Goal: Task Accomplishment & Management: Manage account settings

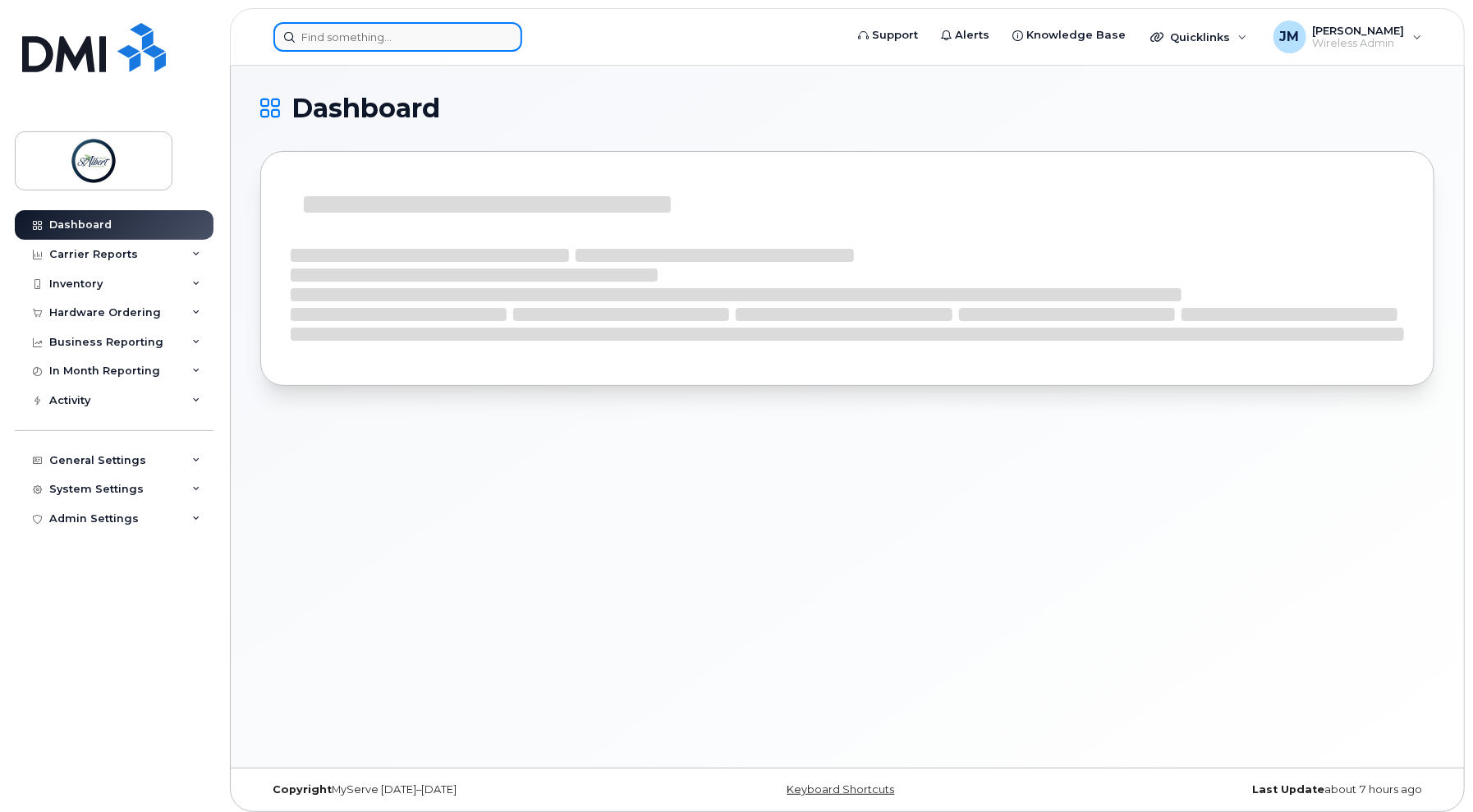
click at [427, 48] on input at bounding box center [397, 36] width 249 height 29
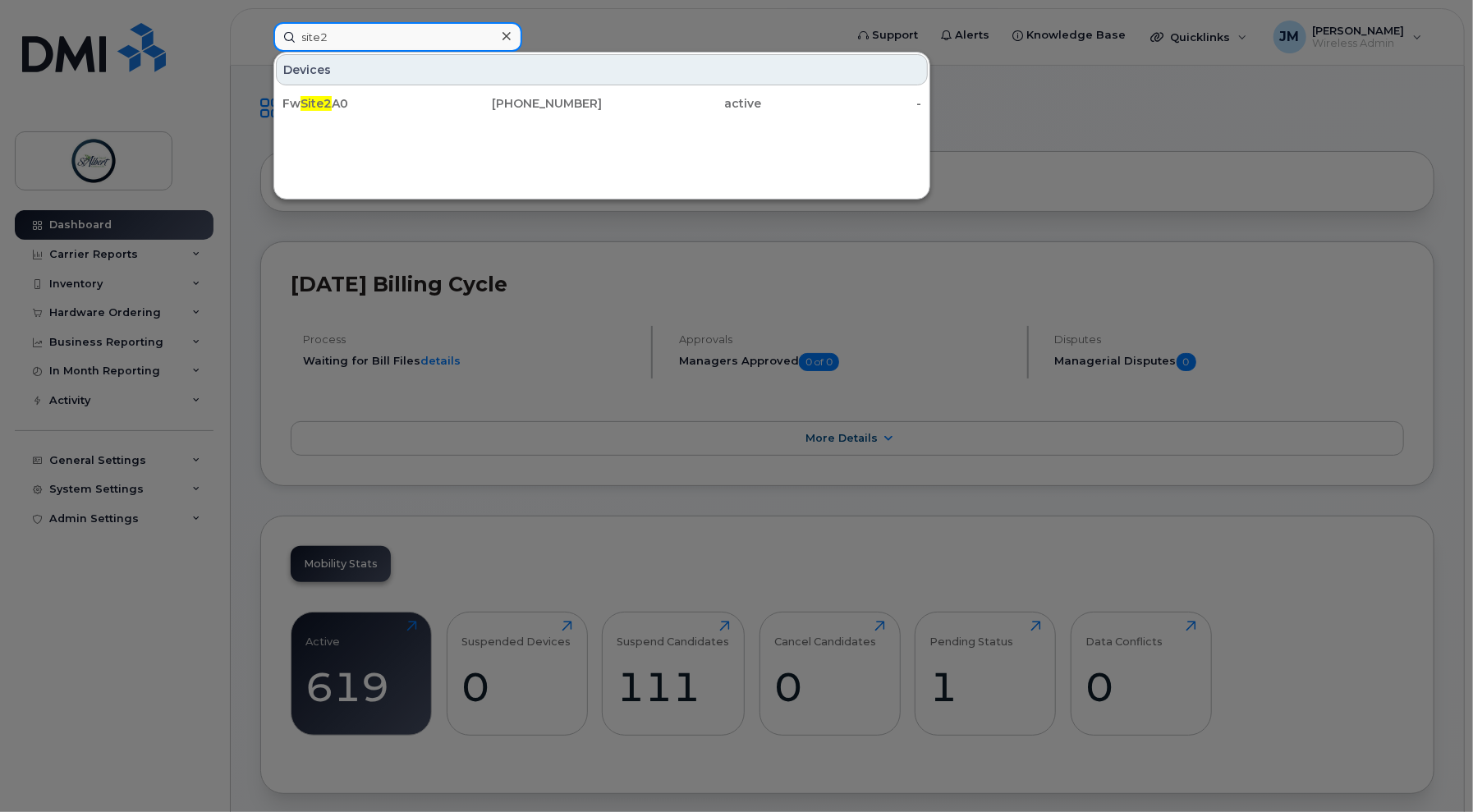
type input "site2"
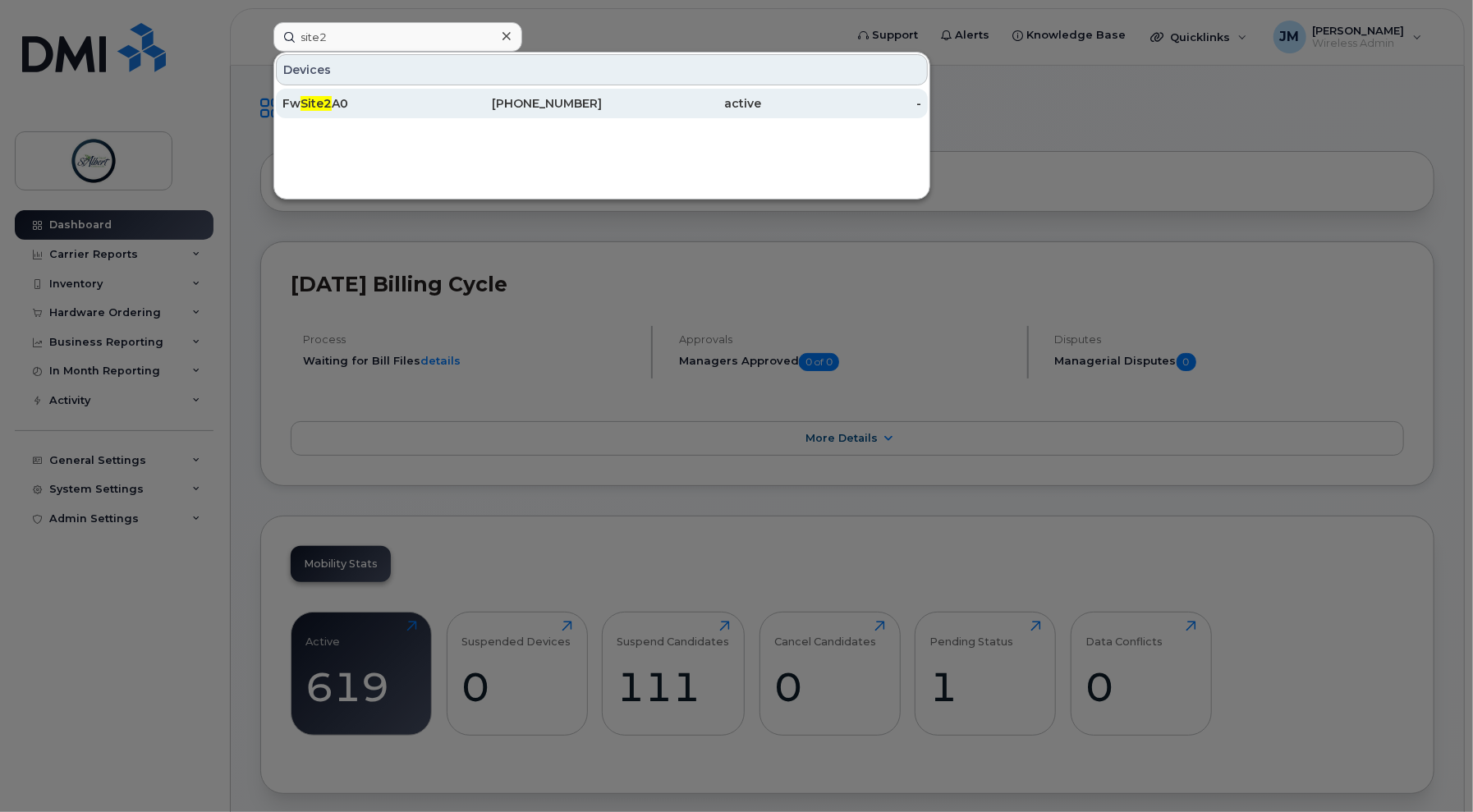
click at [361, 106] on div "Fw Site2 A0" at bounding box center [363, 103] width 161 height 17
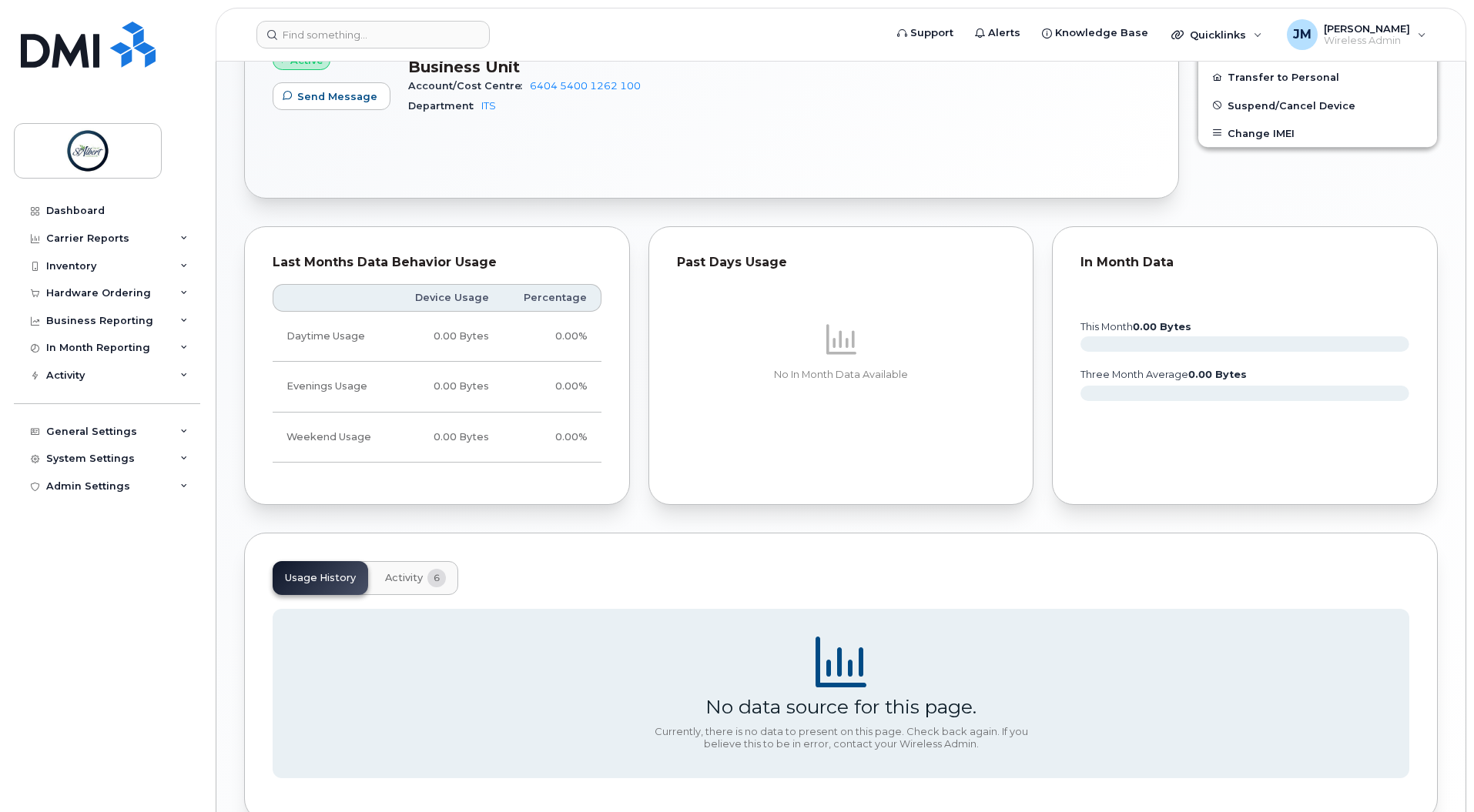
scroll to position [552, 0]
click at [422, 562] on button "Activity 6" at bounding box center [415, 578] width 86 height 34
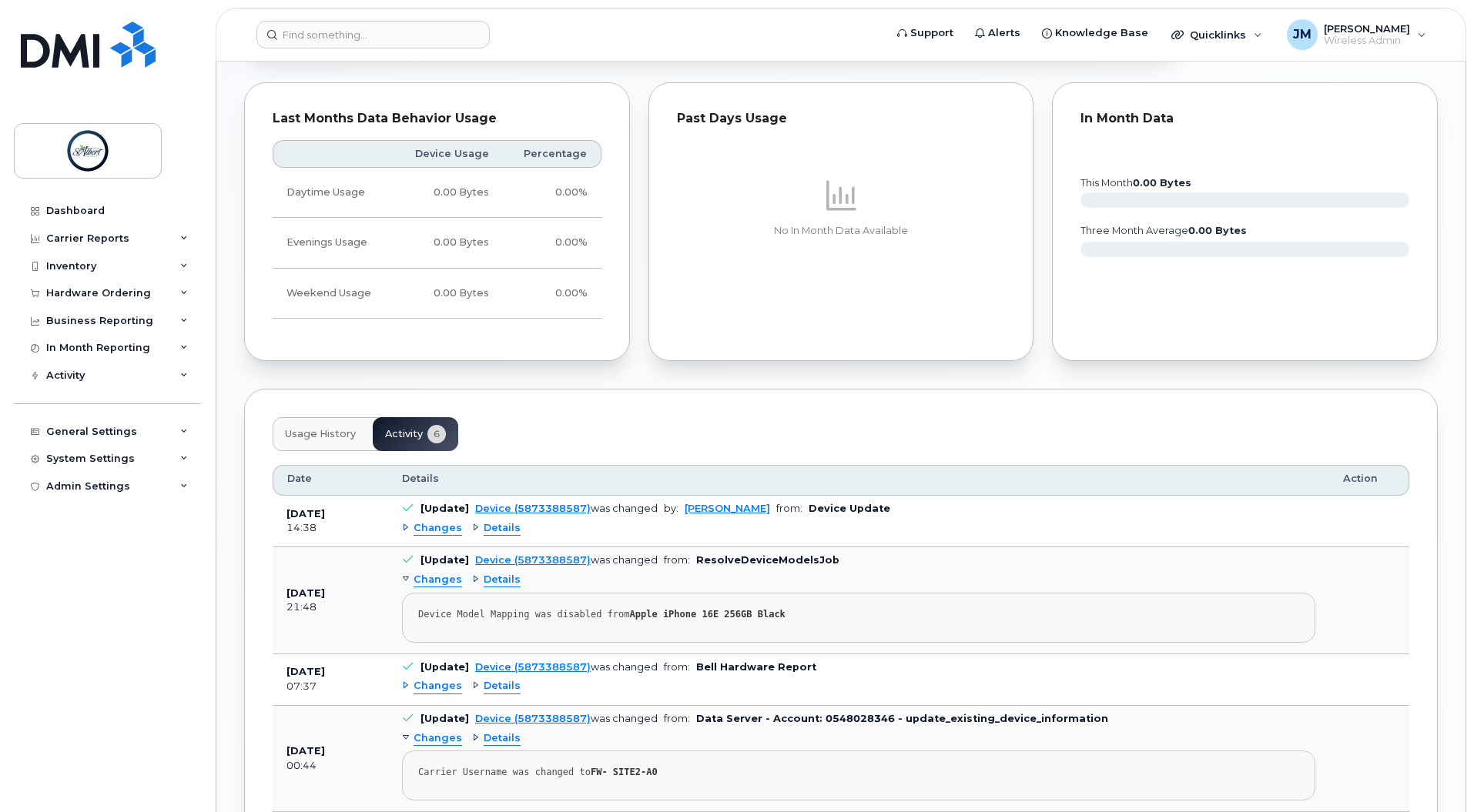
scroll to position [697, 0]
click at [412, 520] on div "Changes" at bounding box center [431, 528] width 60 height 15
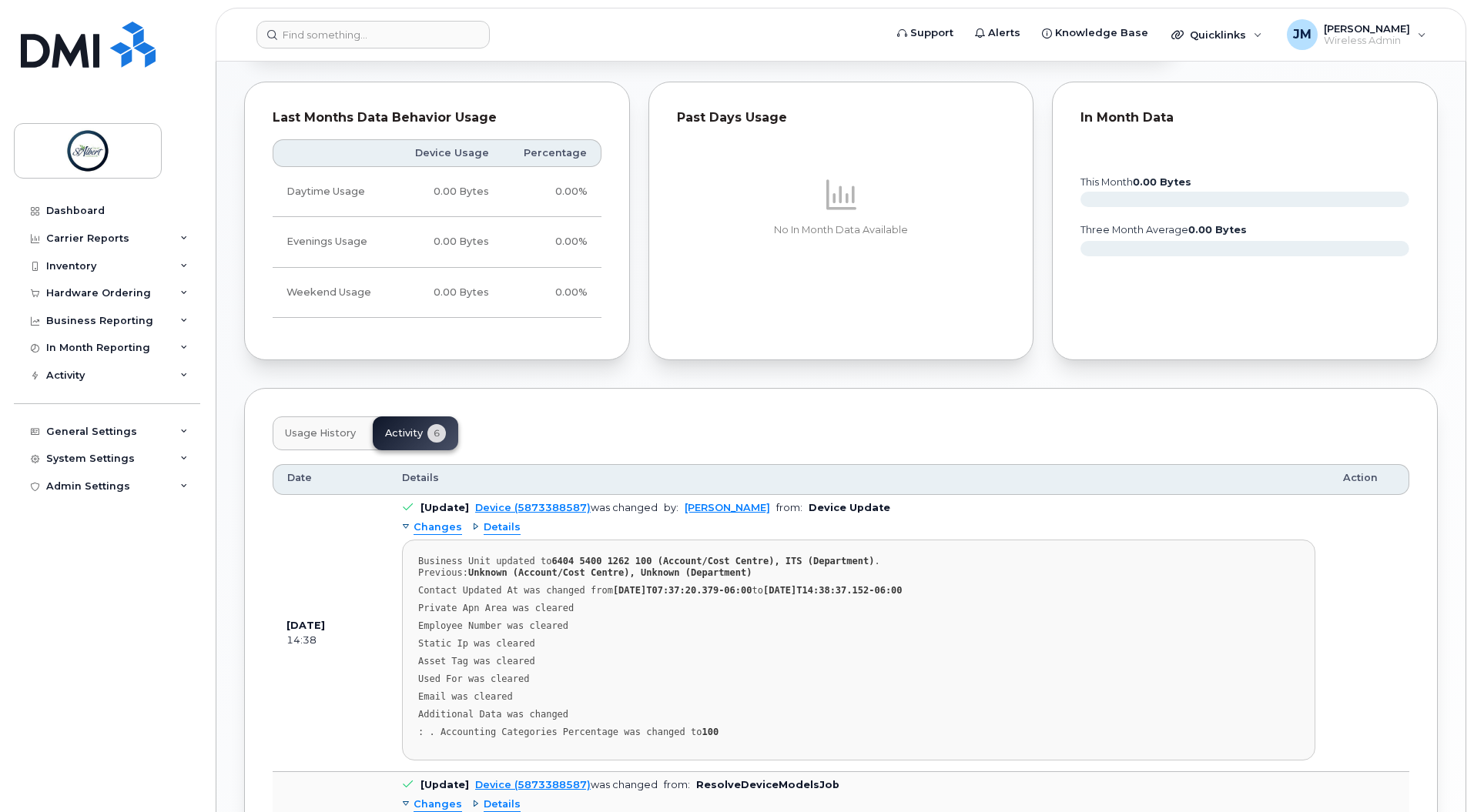
click at [405, 523] on div "Changes" at bounding box center [431, 528] width 60 height 15
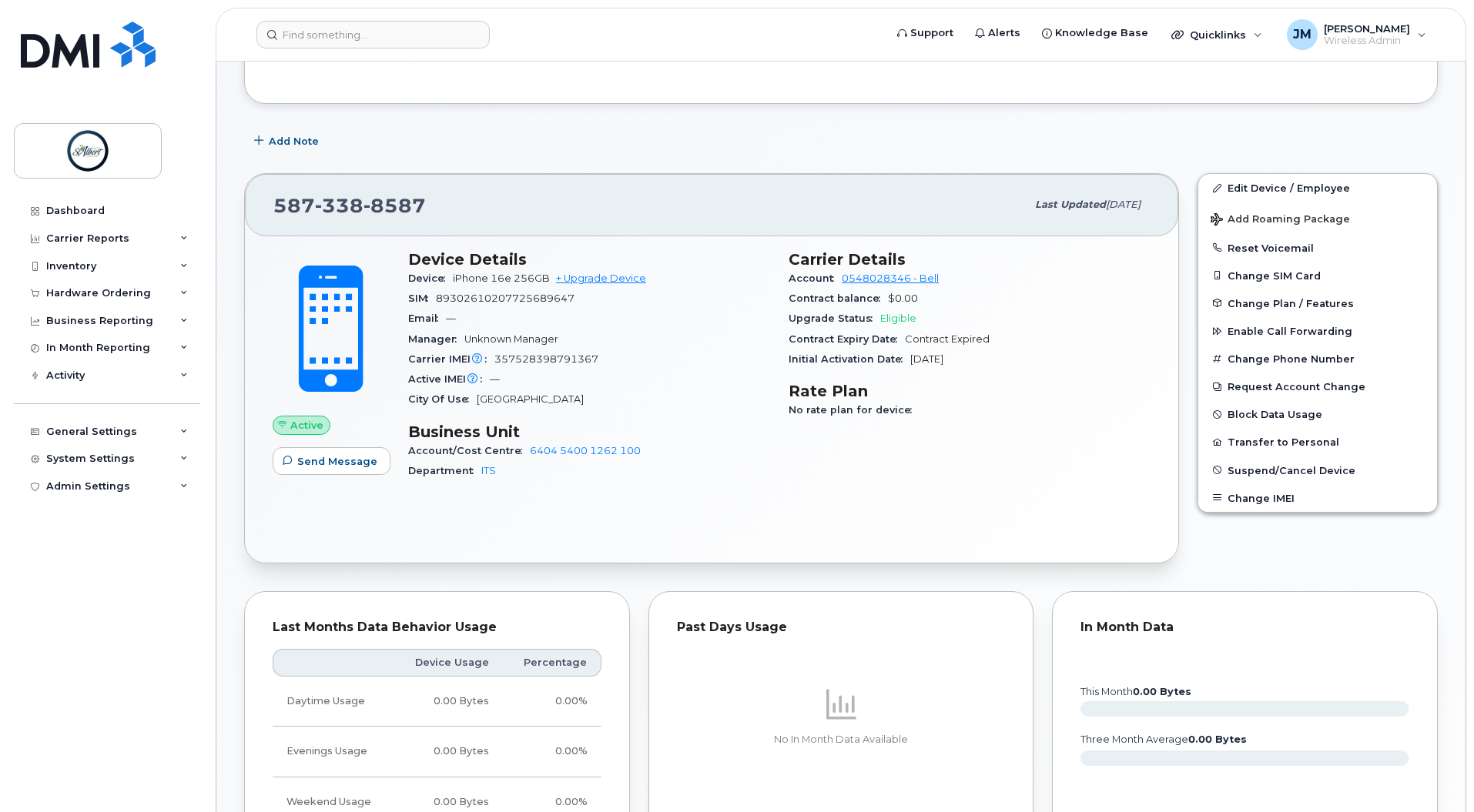
scroll to position [174, 0]
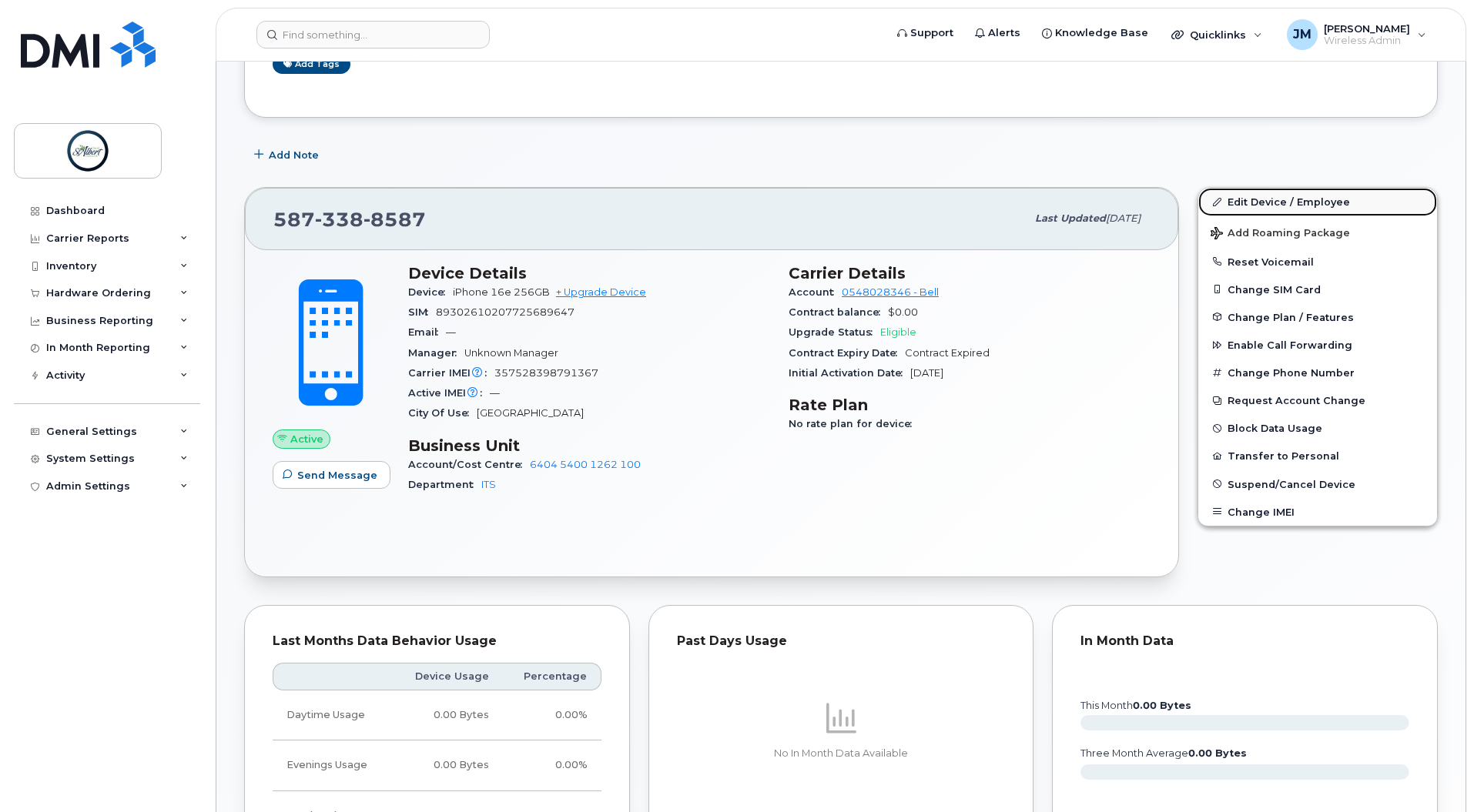
click at [1296, 192] on link "Edit Device / Employee" at bounding box center [1317, 201] width 239 height 27
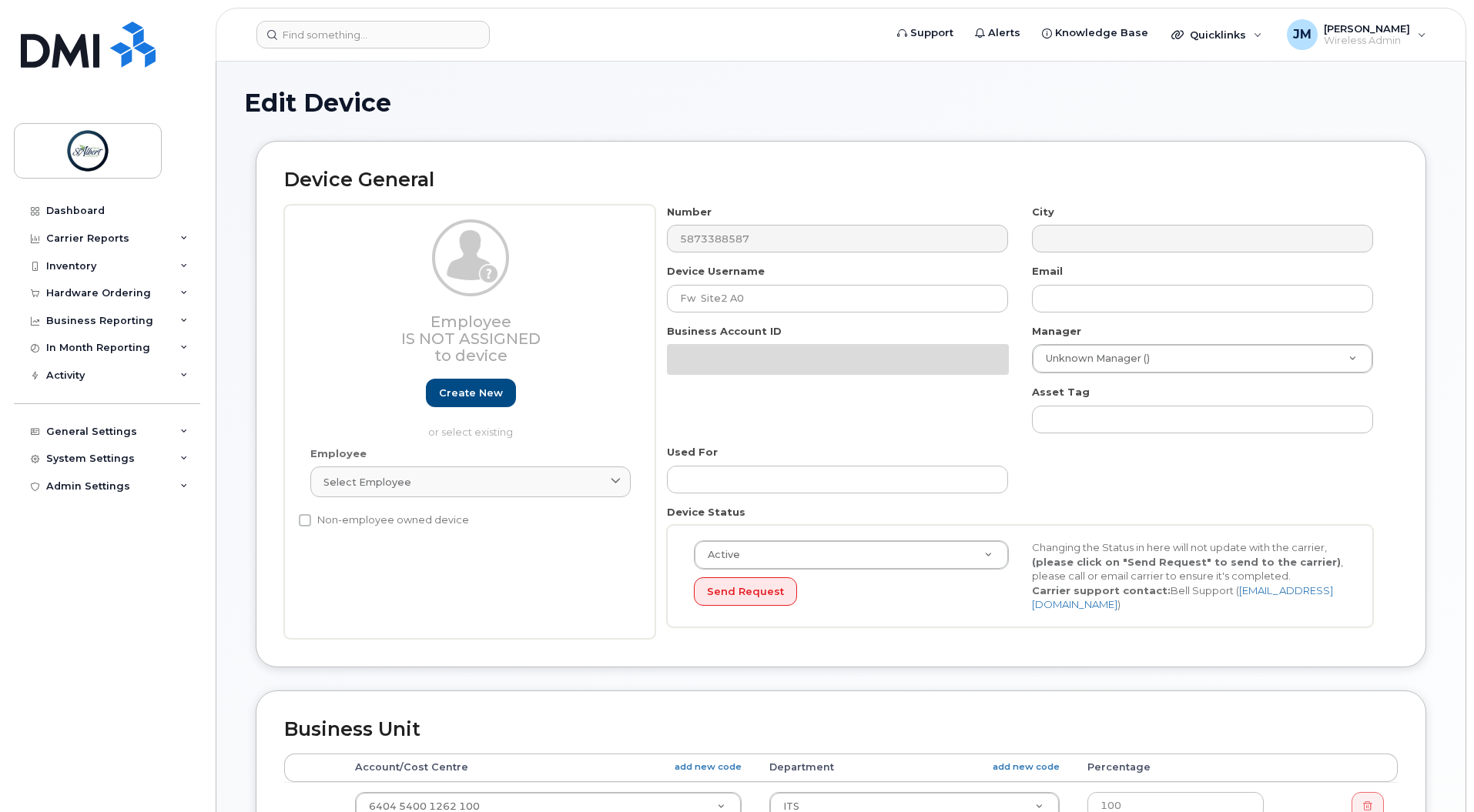
select select "10875415"
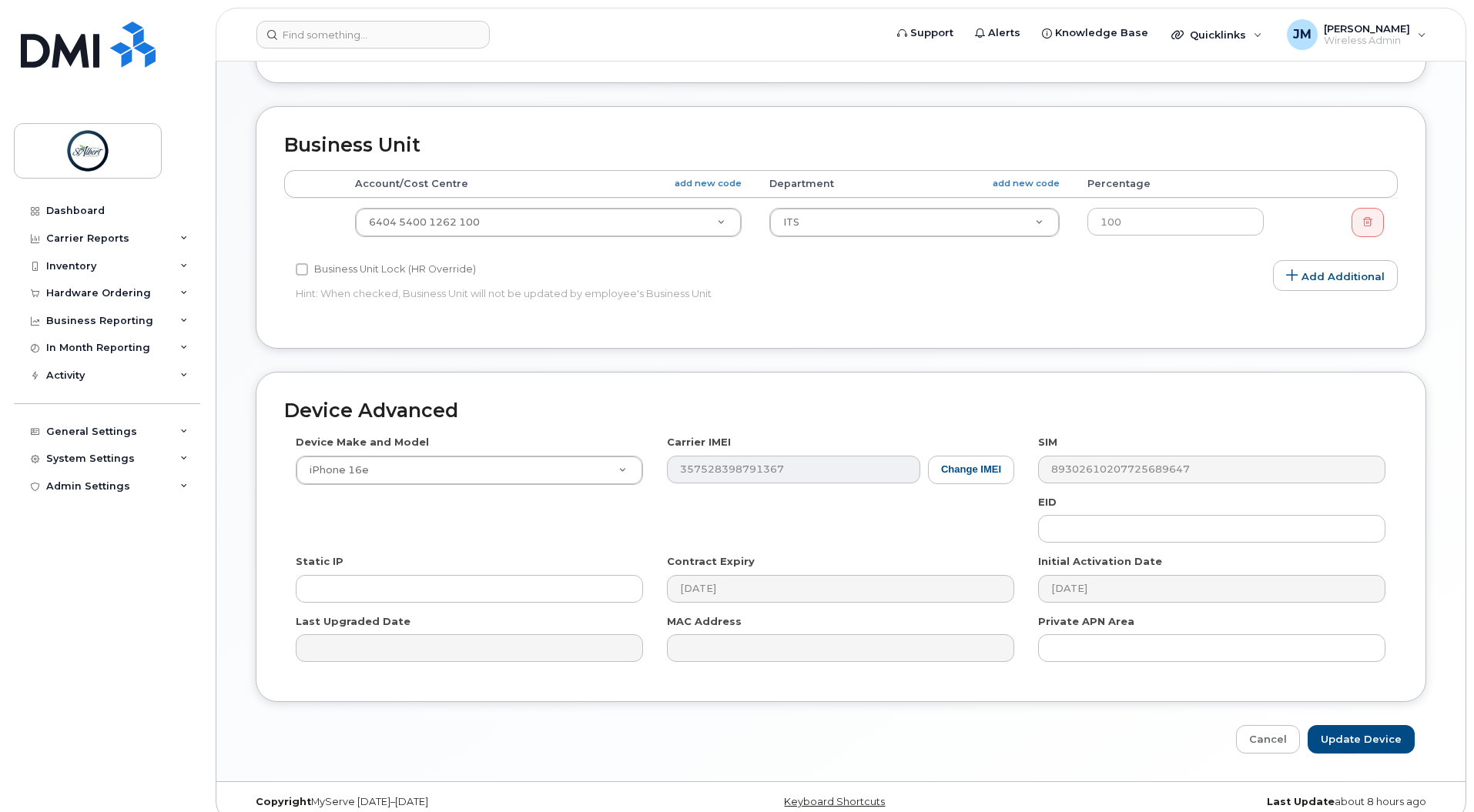
scroll to position [525, 0]
click at [1275, 739] on link "Cancel" at bounding box center [1267, 738] width 64 height 28
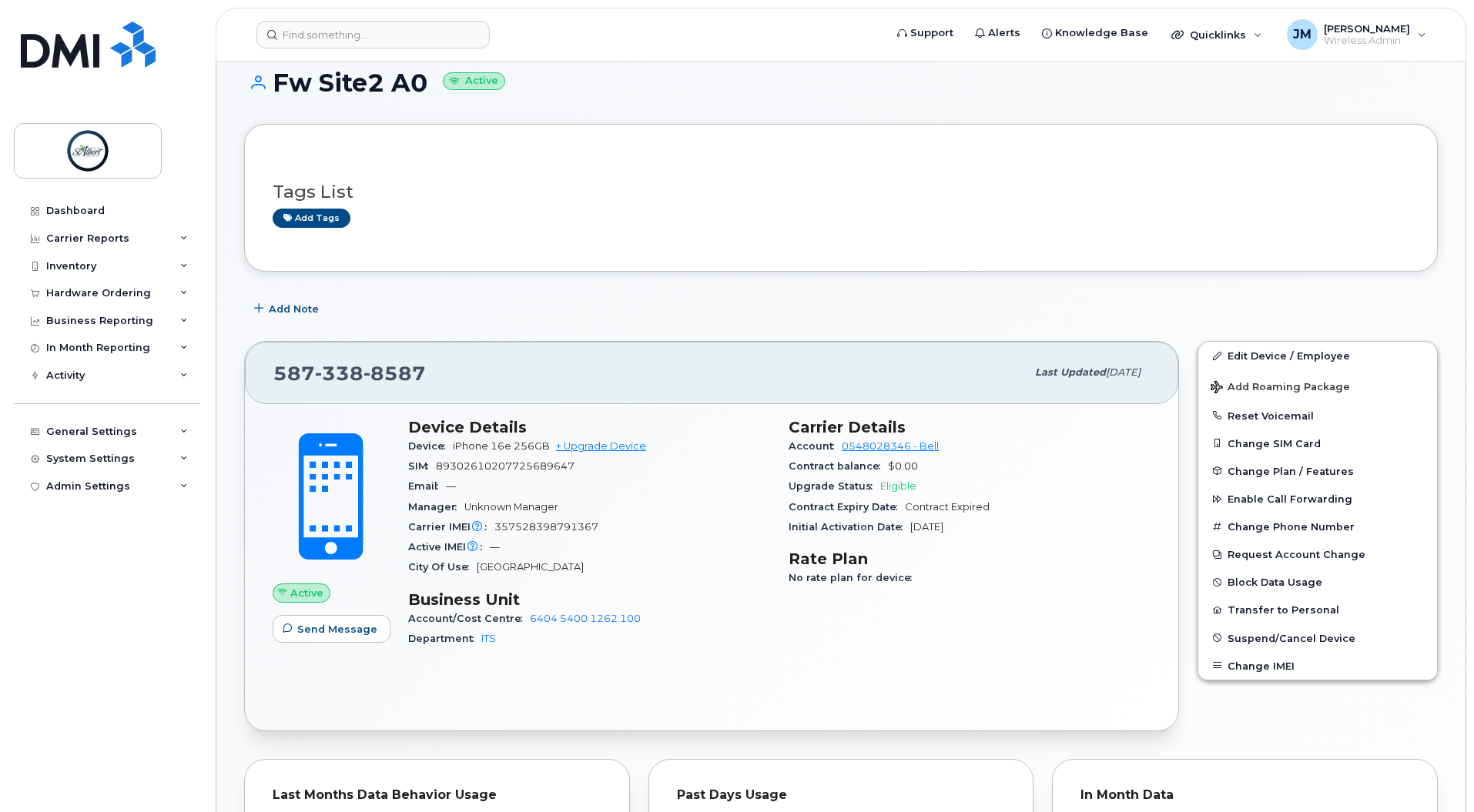
scroll to position [19, 0]
drag, startPoint x: 432, startPoint y: 380, endPoint x: 275, endPoint y: 356, distance: 158.8
click at [275, 357] on div "587 338 8587" at bounding box center [649, 373] width 752 height 32
copy span "587 338 8587"
click at [542, 280] on div "Tags List Add tags Add Note 587 338 8587 Last updated Sep 09, 2025 Active Send …" at bounding box center [841, 739] width 1193 height 1229
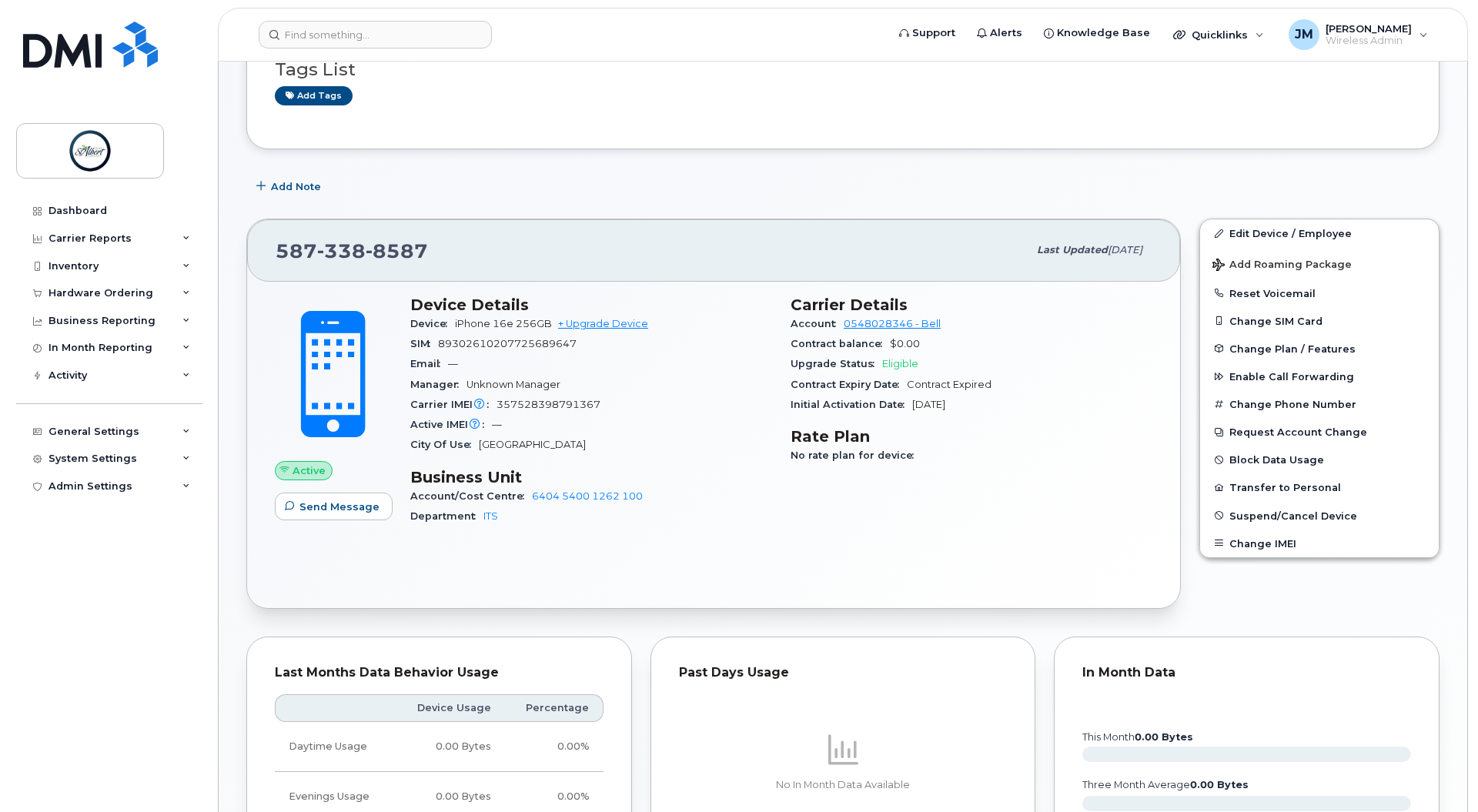
scroll to position [140, 0]
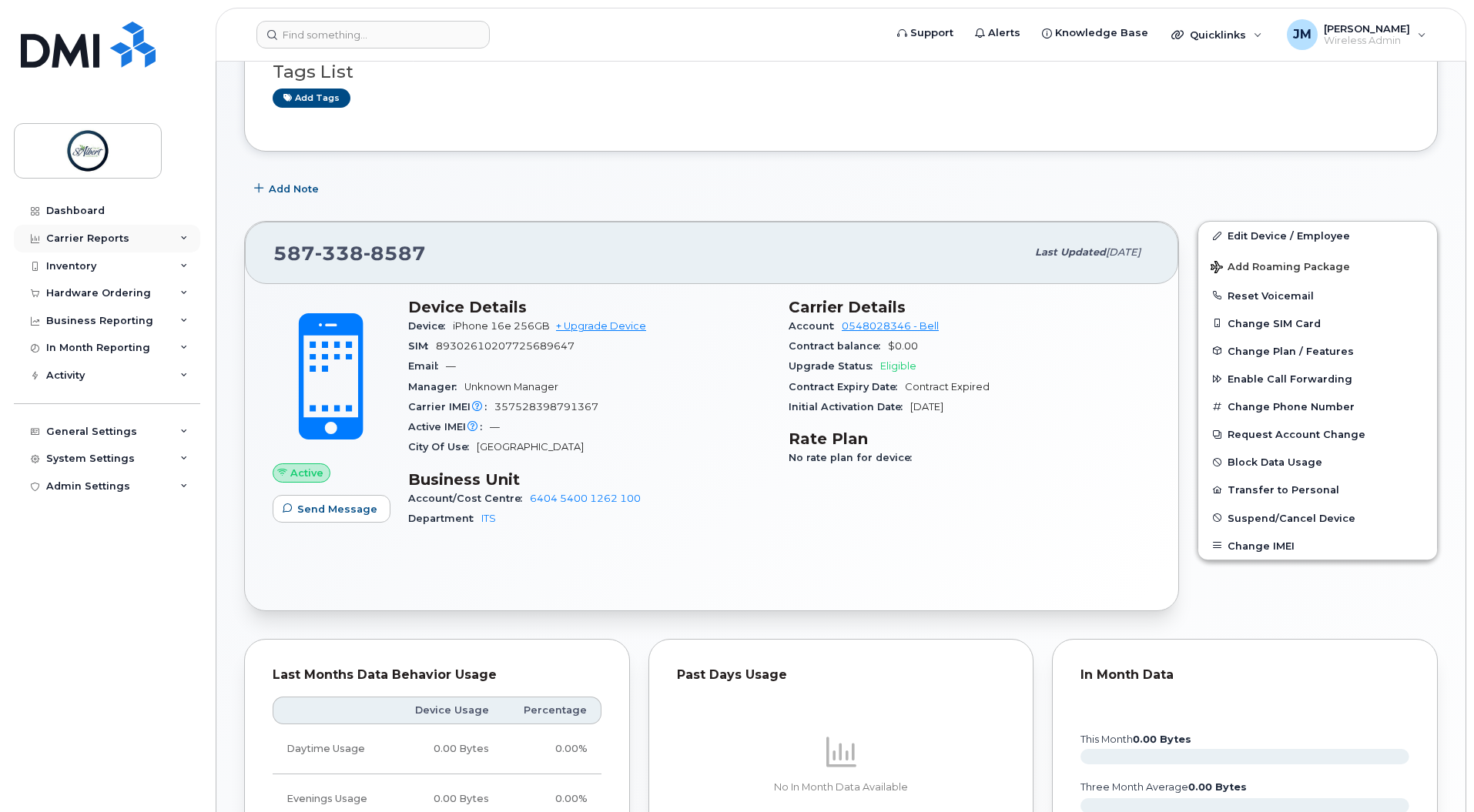
click at [140, 239] on div "Carrier Reports" at bounding box center [107, 238] width 186 height 27
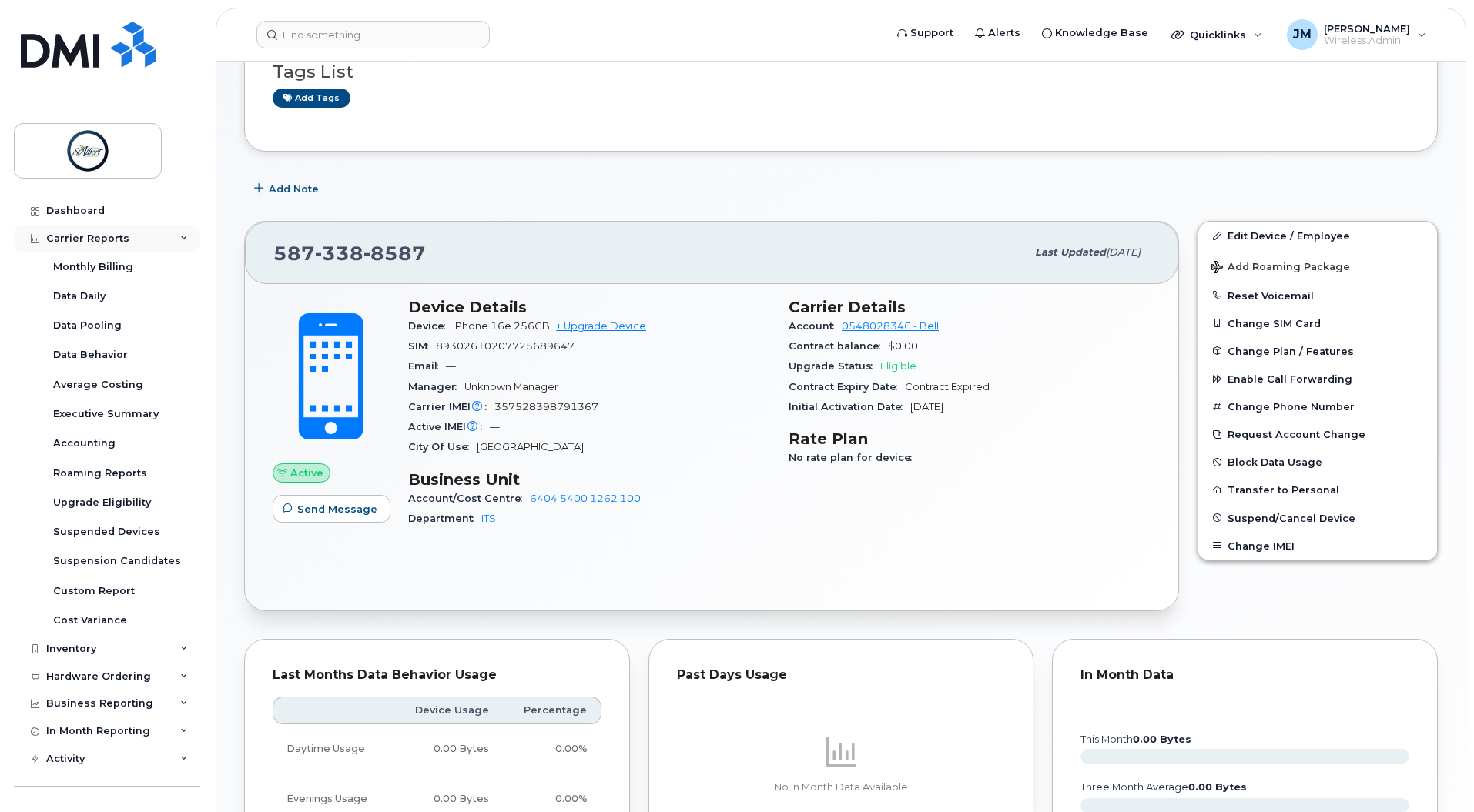
click at [140, 235] on div "Carrier Reports" at bounding box center [107, 238] width 186 height 27
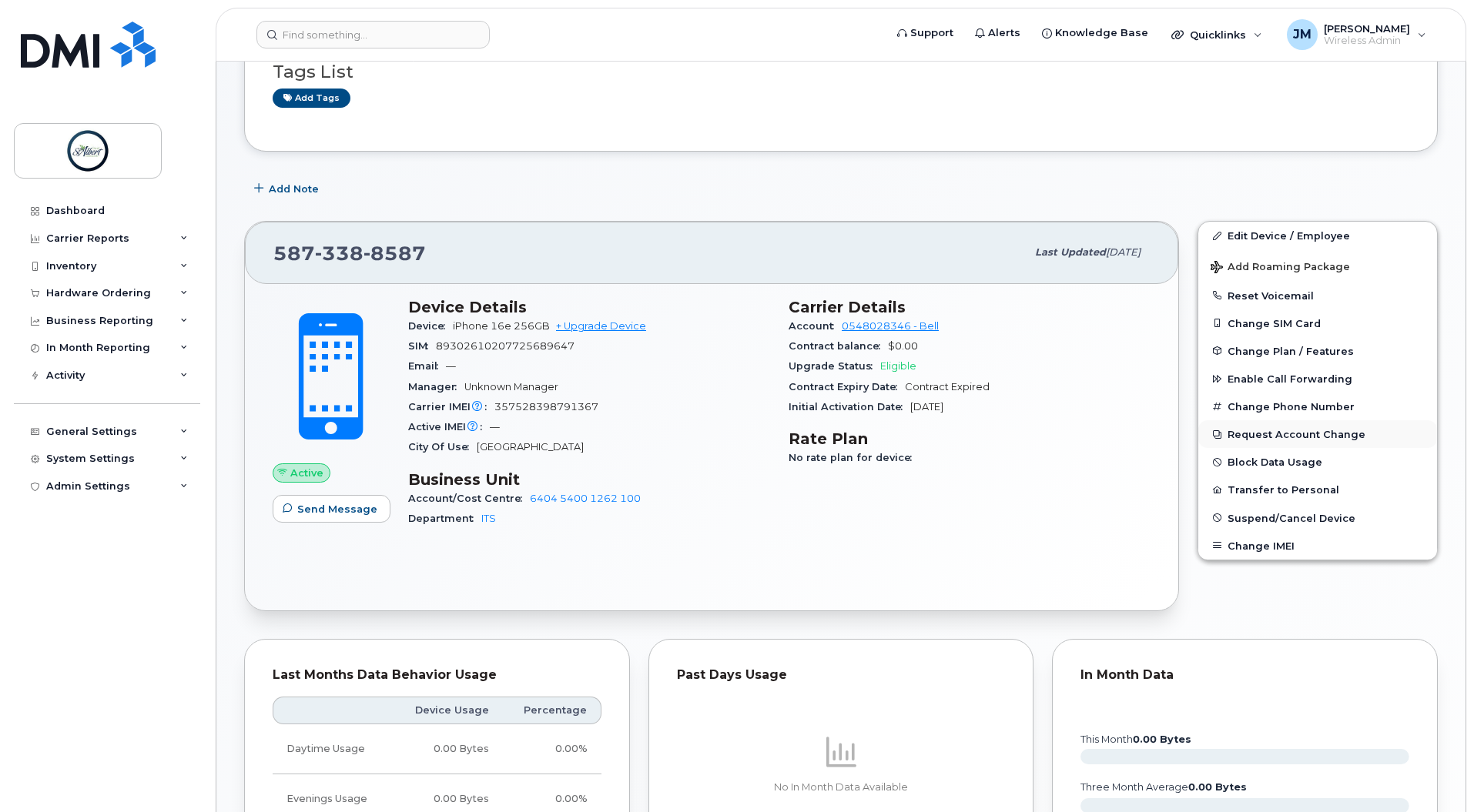
click at [1318, 436] on button "Request Account Change" at bounding box center [1317, 434] width 239 height 27
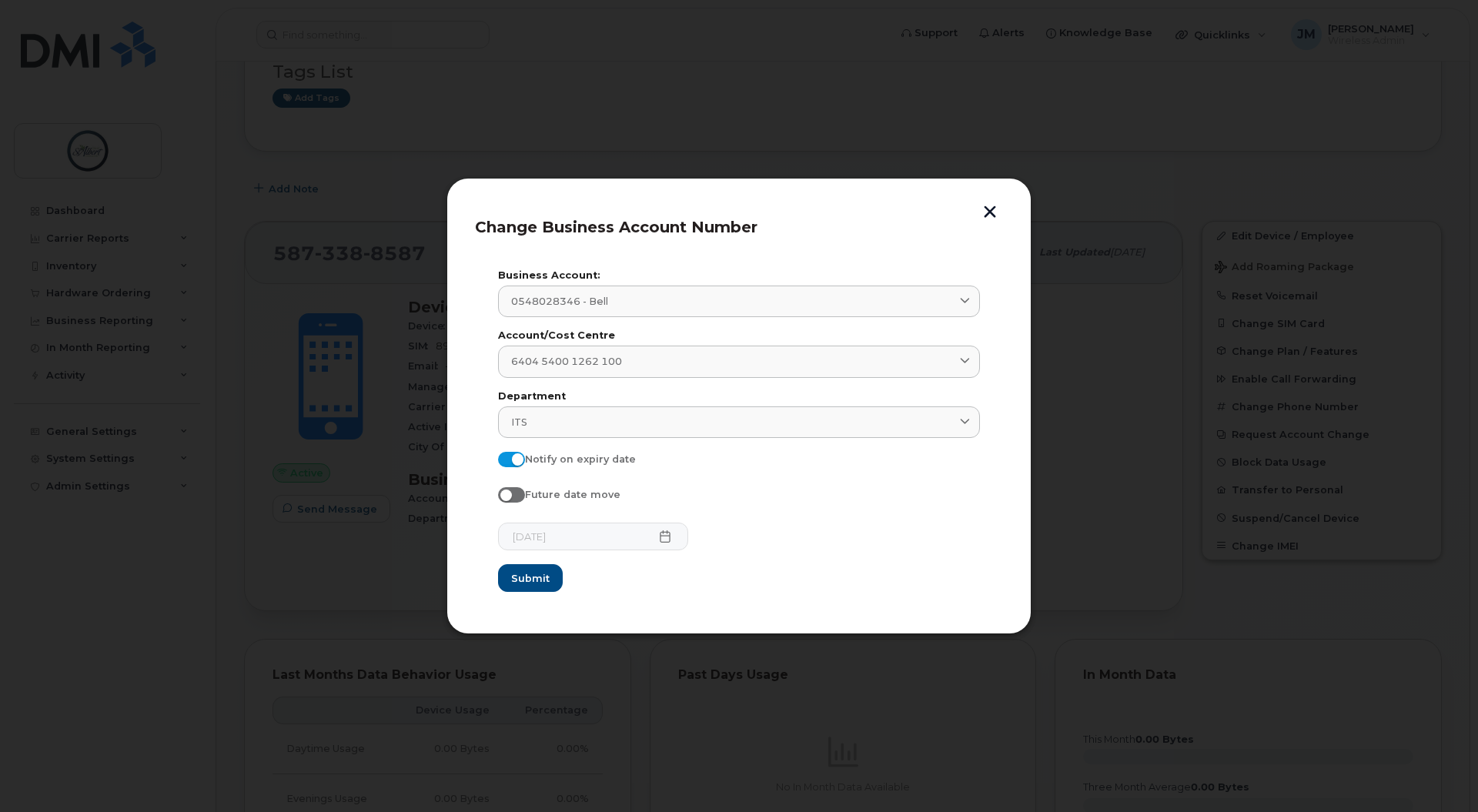
click at [992, 212] on button "button" at bounding box center [990, 213] width 23 height 16
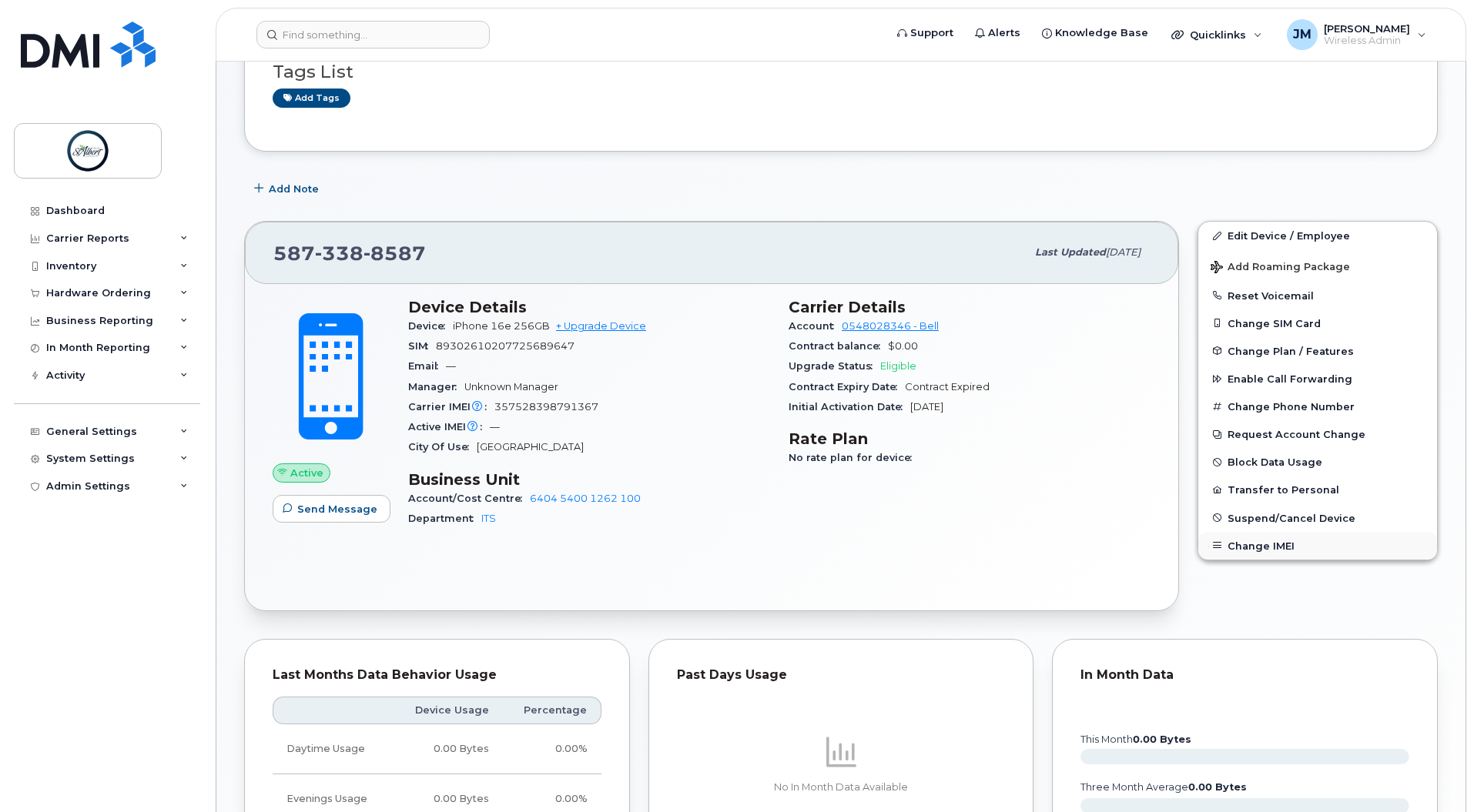
click at [1309, 547] on button "Change IMEI" at bounding box center [1317, 545] width 239 height 27
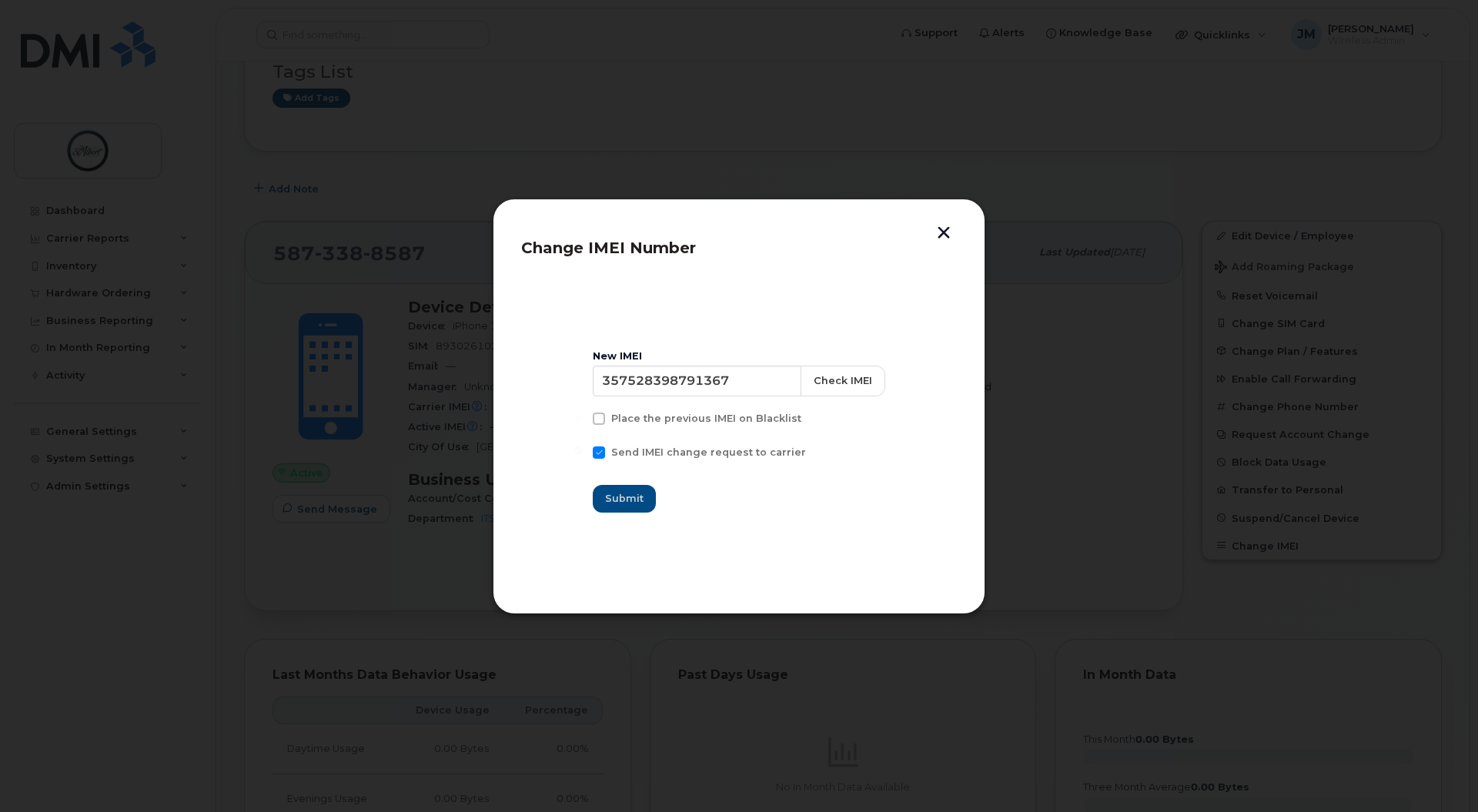
click at [943, 228] on button "button" at bounding box center [944, 234] width 23 height 16
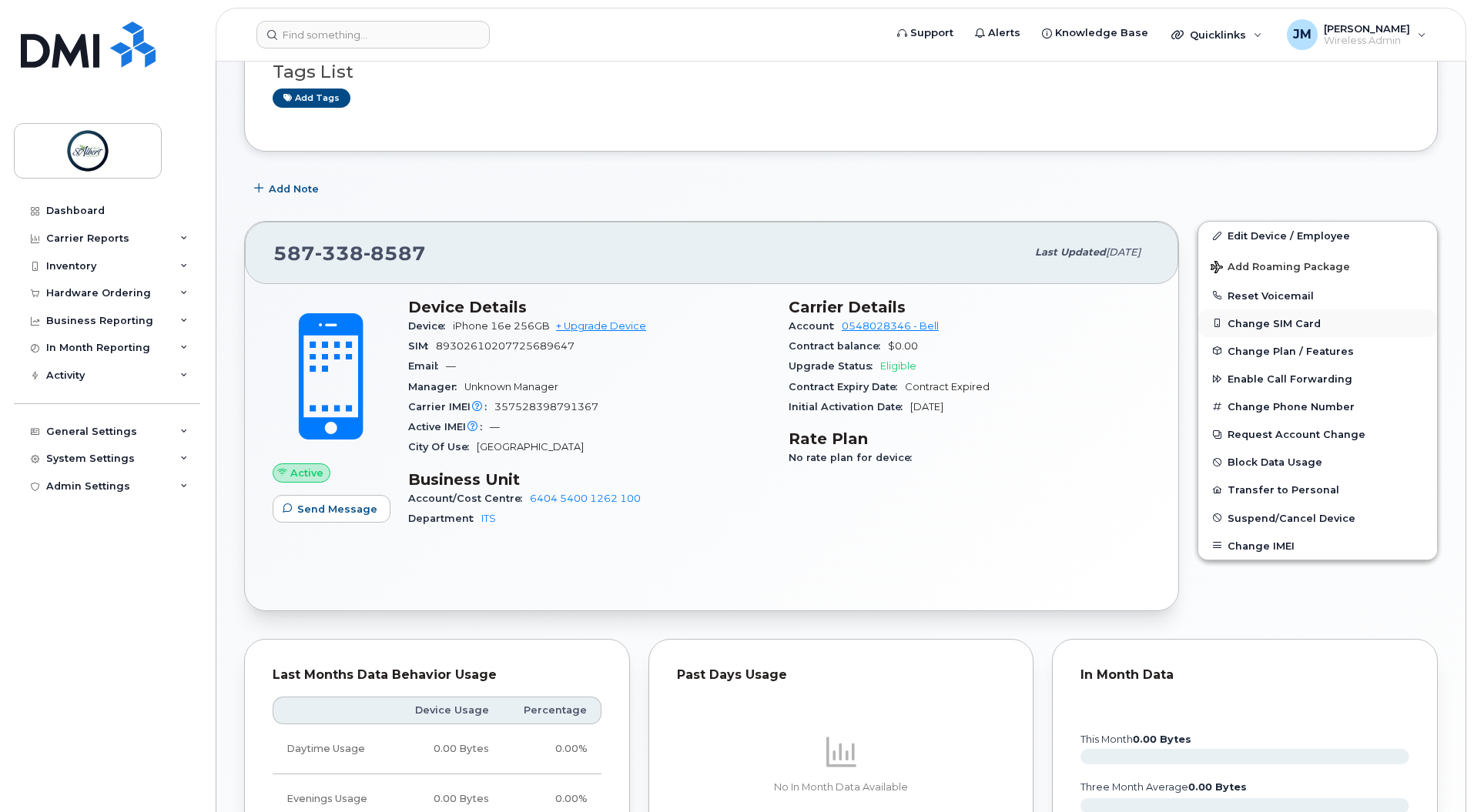
click at [1302, 314] on button "Change SIM Card" at bounding box center [1317, 322] width 239 height 27
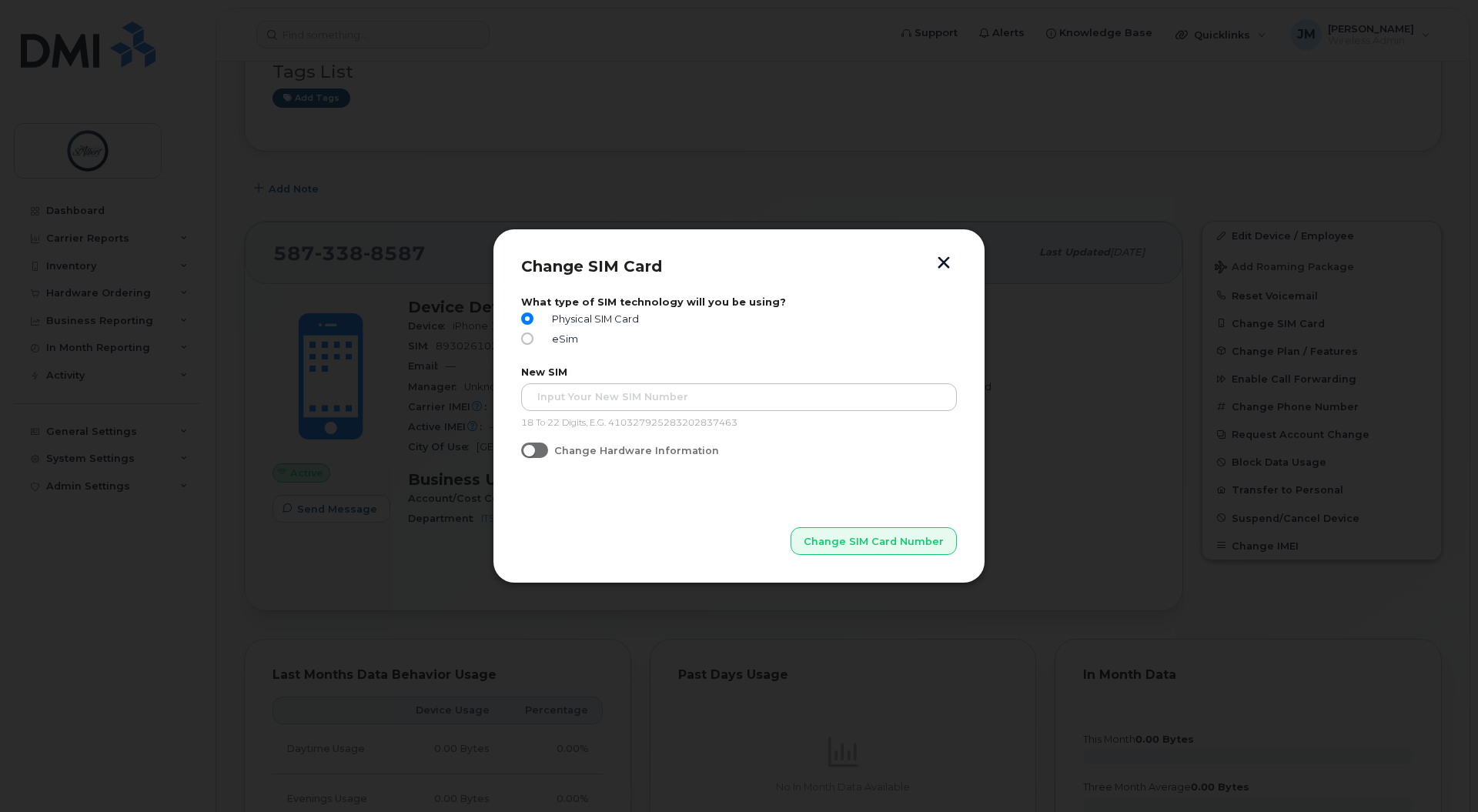
click at [533, 451] on span at bounding box center [535, 450] width 27 height 16
click at [533, 451] on input "Change Hardware Information" at bounding box center [527, 449] width 12 height 12
checkbox input "true"
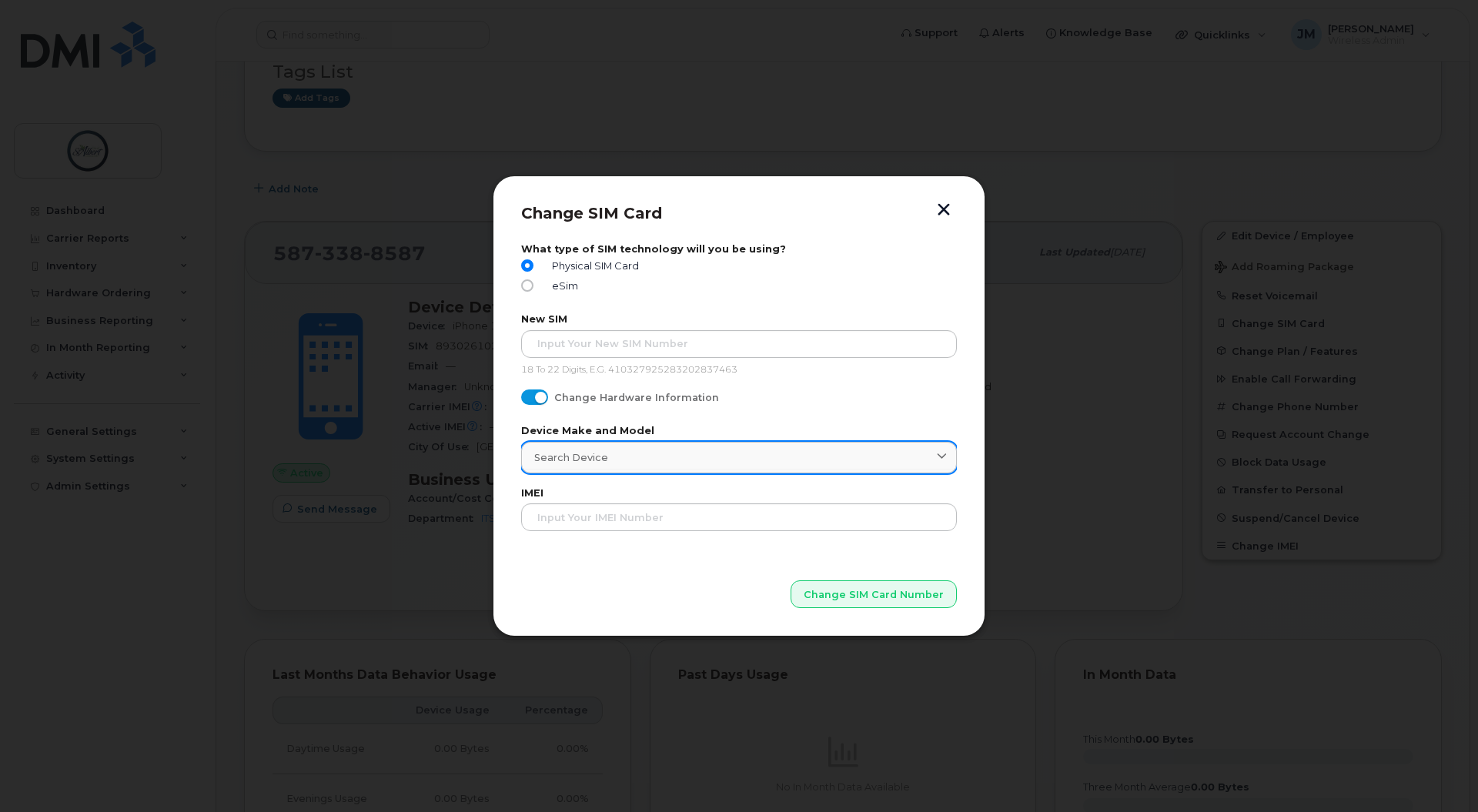
click at [742, 451] on div "Search Device" at bounding box center [739, 458] width 410 height 15
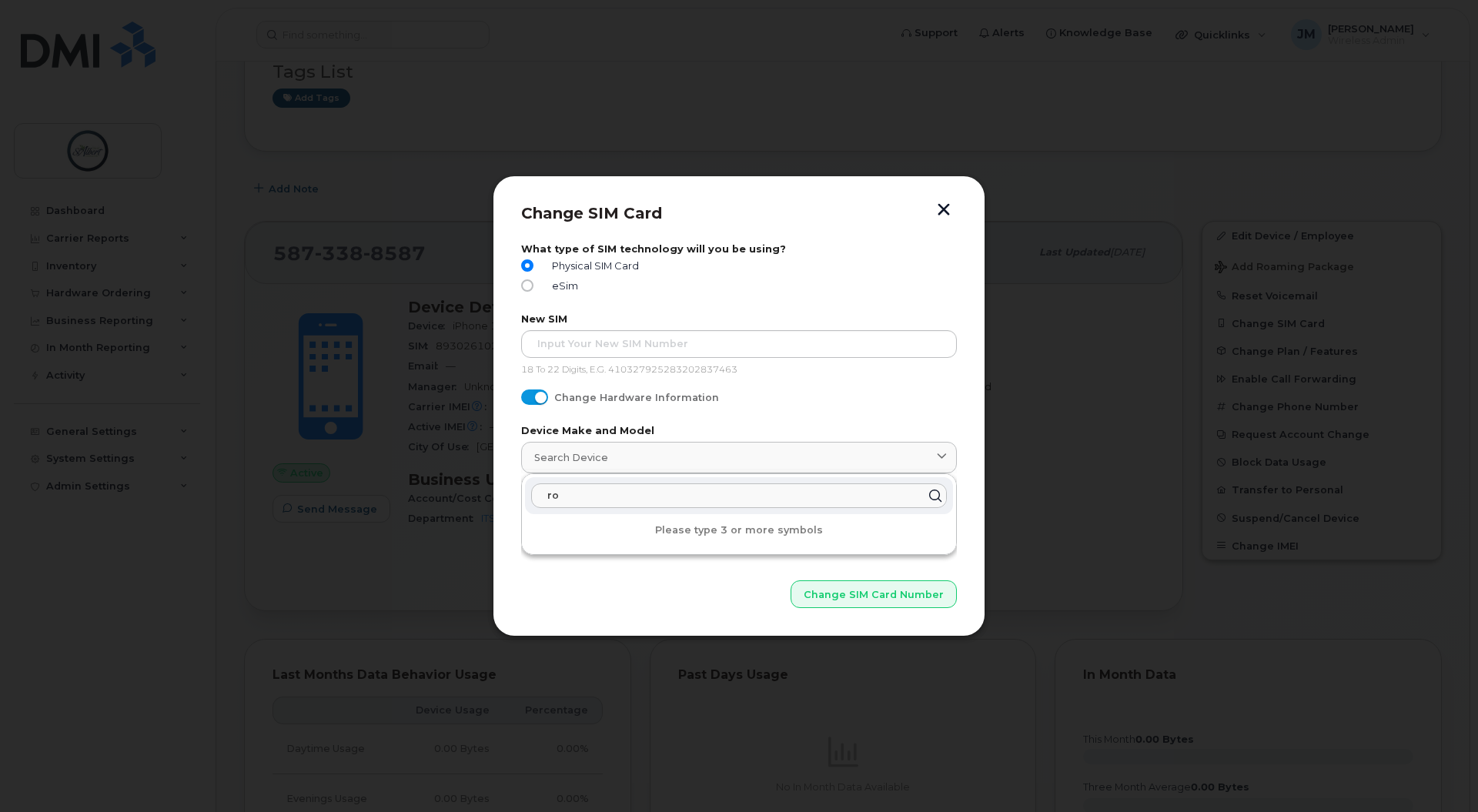
type input "r"
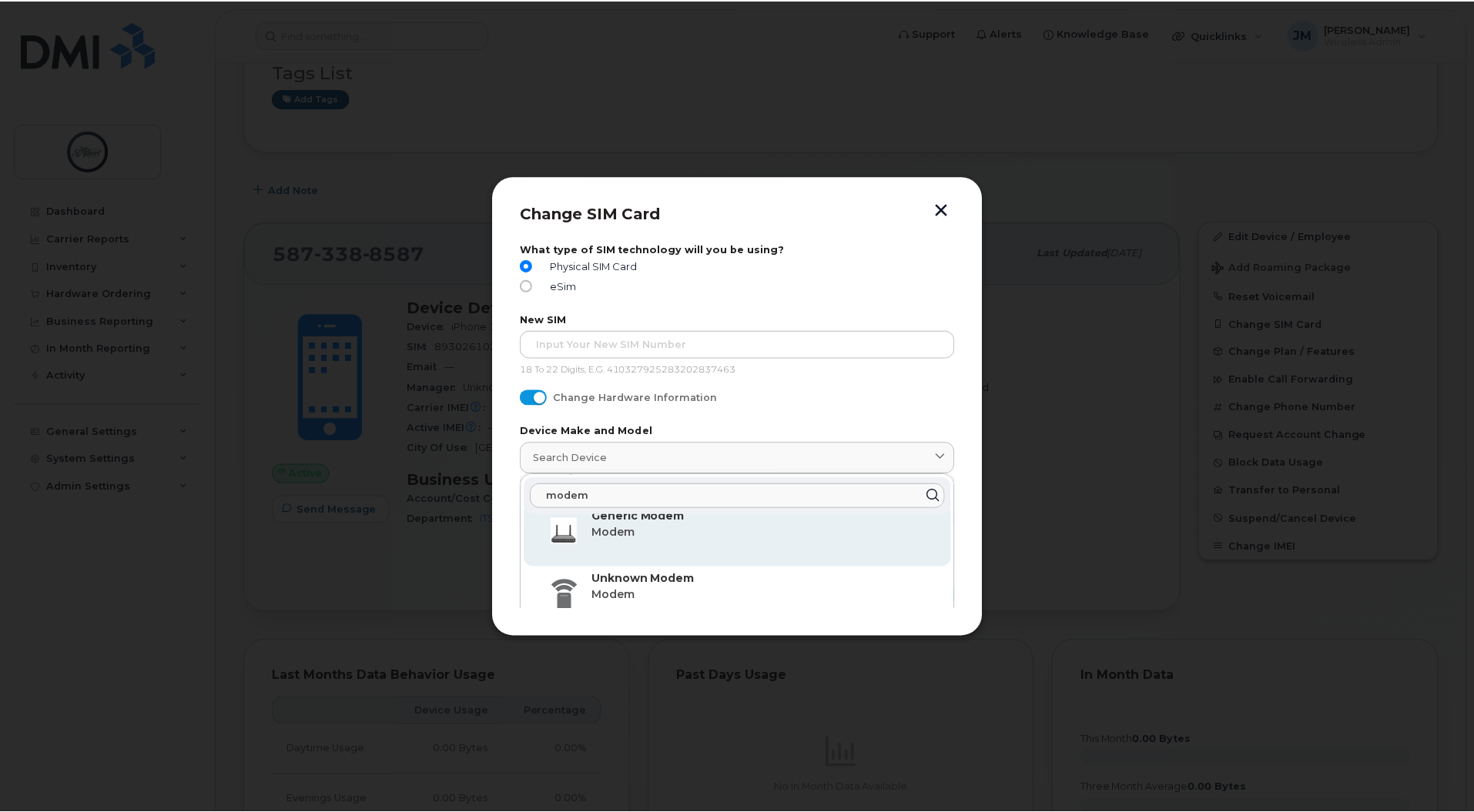
scroll to position [770, 0]
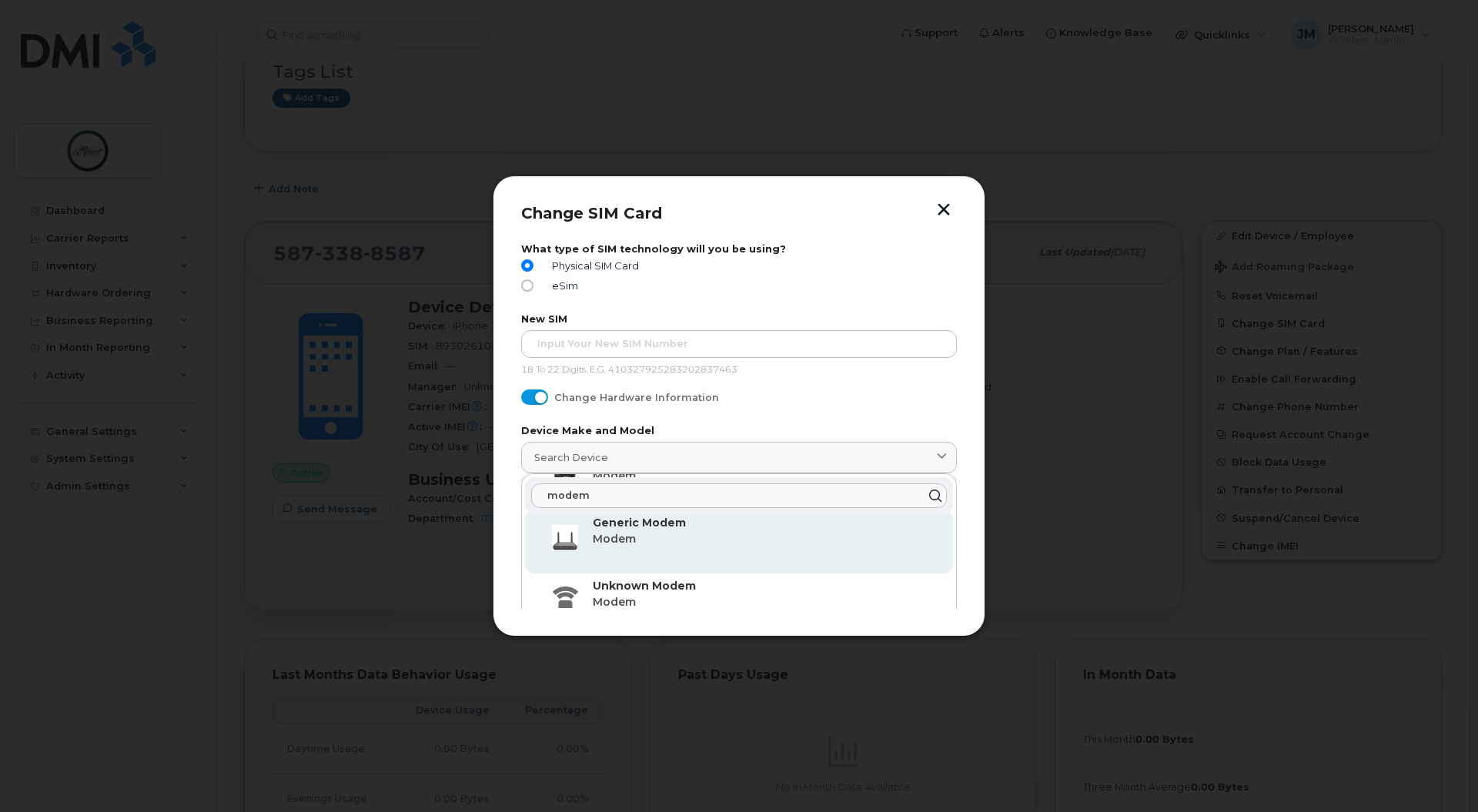
type input "modem"
click at [703, 534] on p "Modem" at bounding box center [766, 539] width 348 height 16
type input "125"
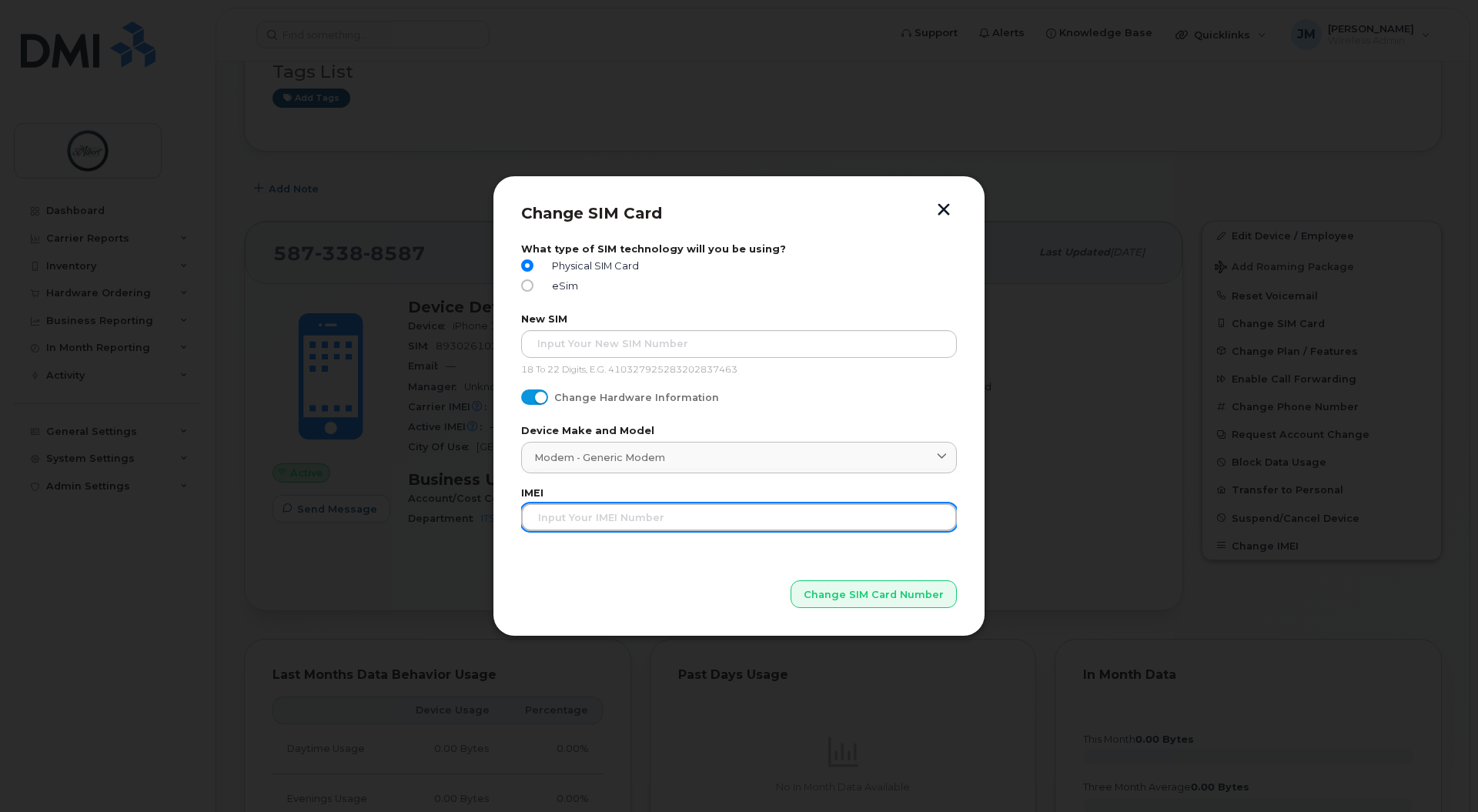
click at [761, 525] on input "text" at bounding box center [739, 517] width 436 height 27
click at [942, 209] on button "button" at bounding box center [944, 210] width 23 height 16
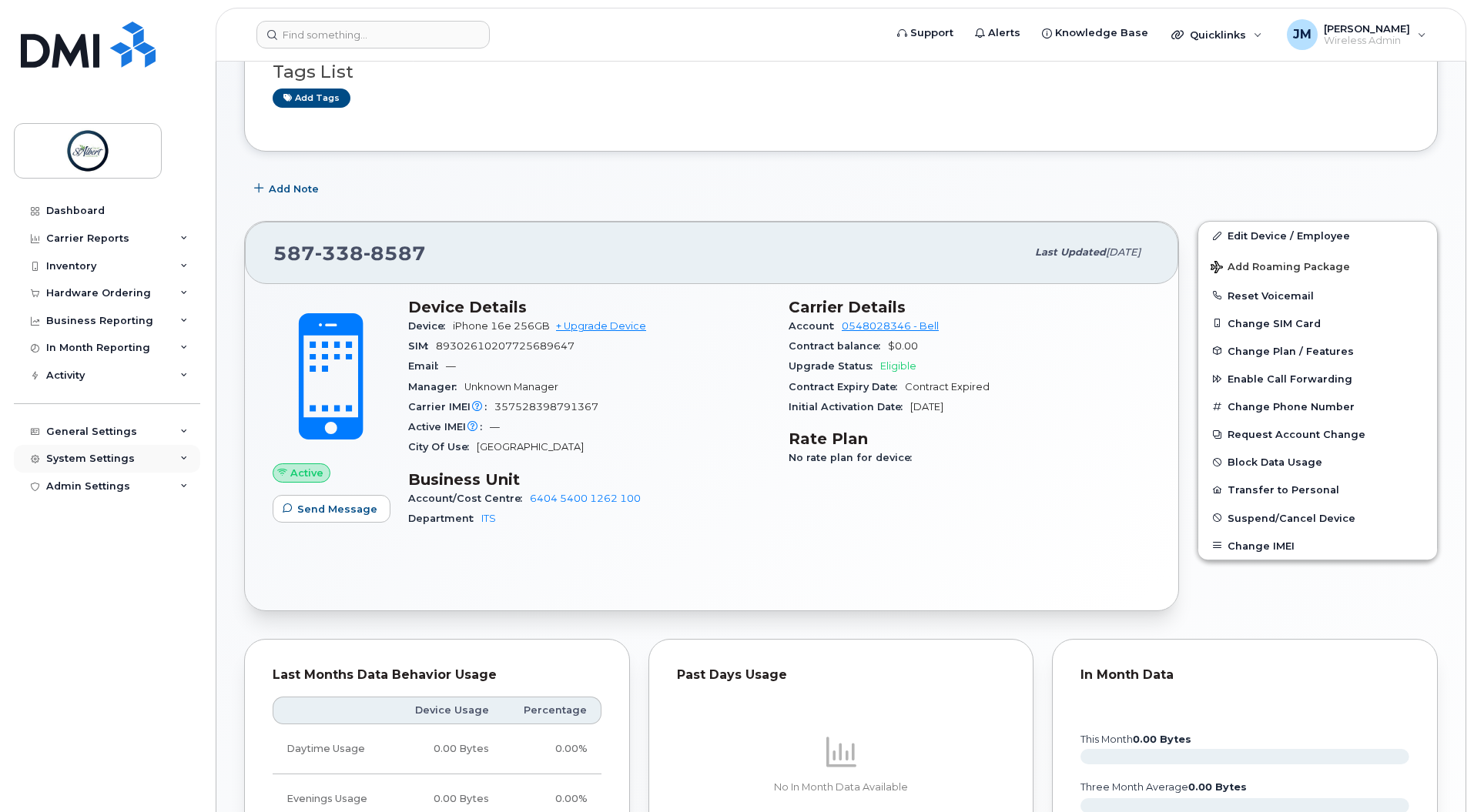
click at [126, 450] on div "System Settings" at bounding box center [107, 458] width 186 height 27
click at [100, 431] on div "General Settings" at bounding box center [91, 431] width 91 height 12
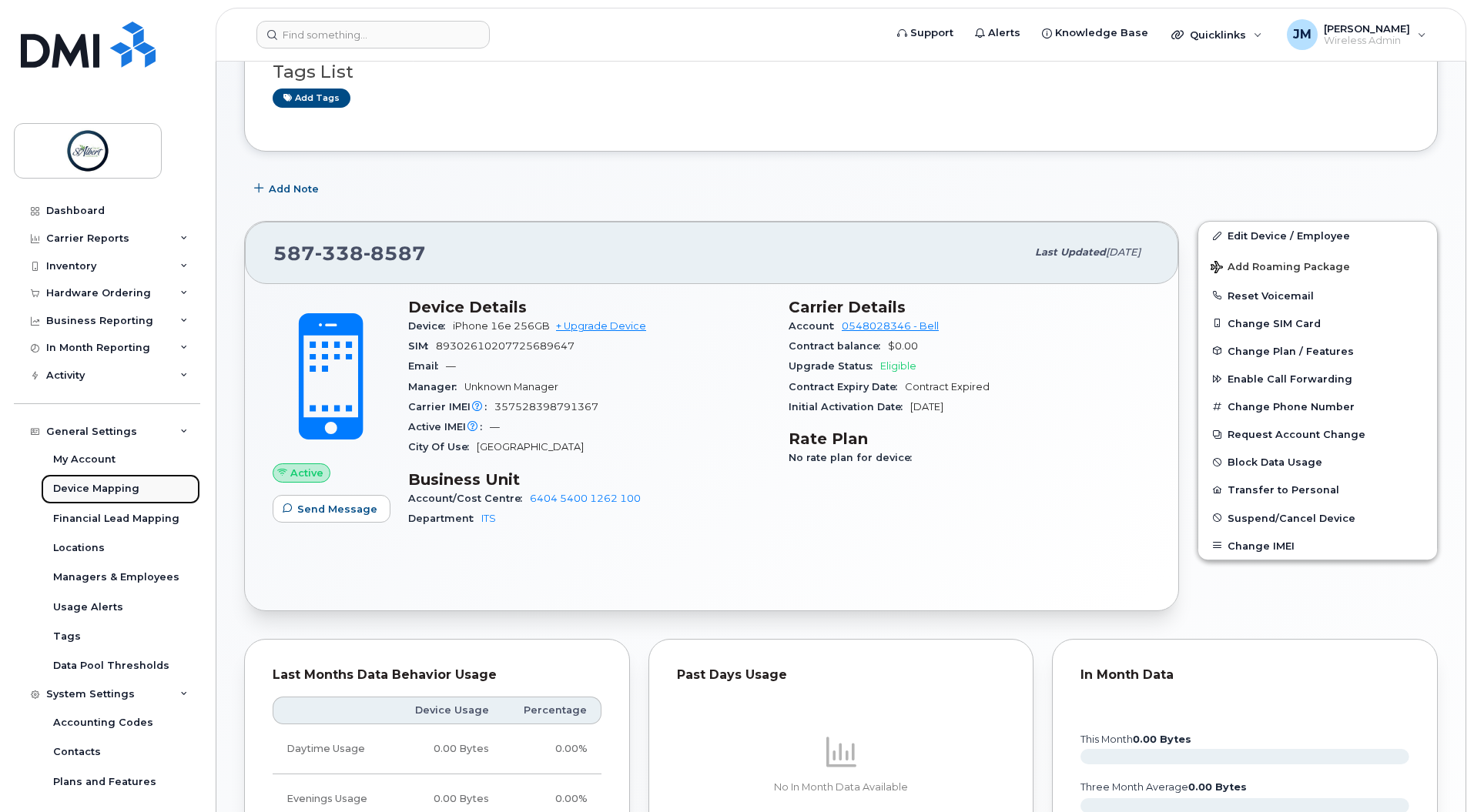
click at [111, 488] on div "Device Mapping" at bounding box center [96, 489] width 86 height 14
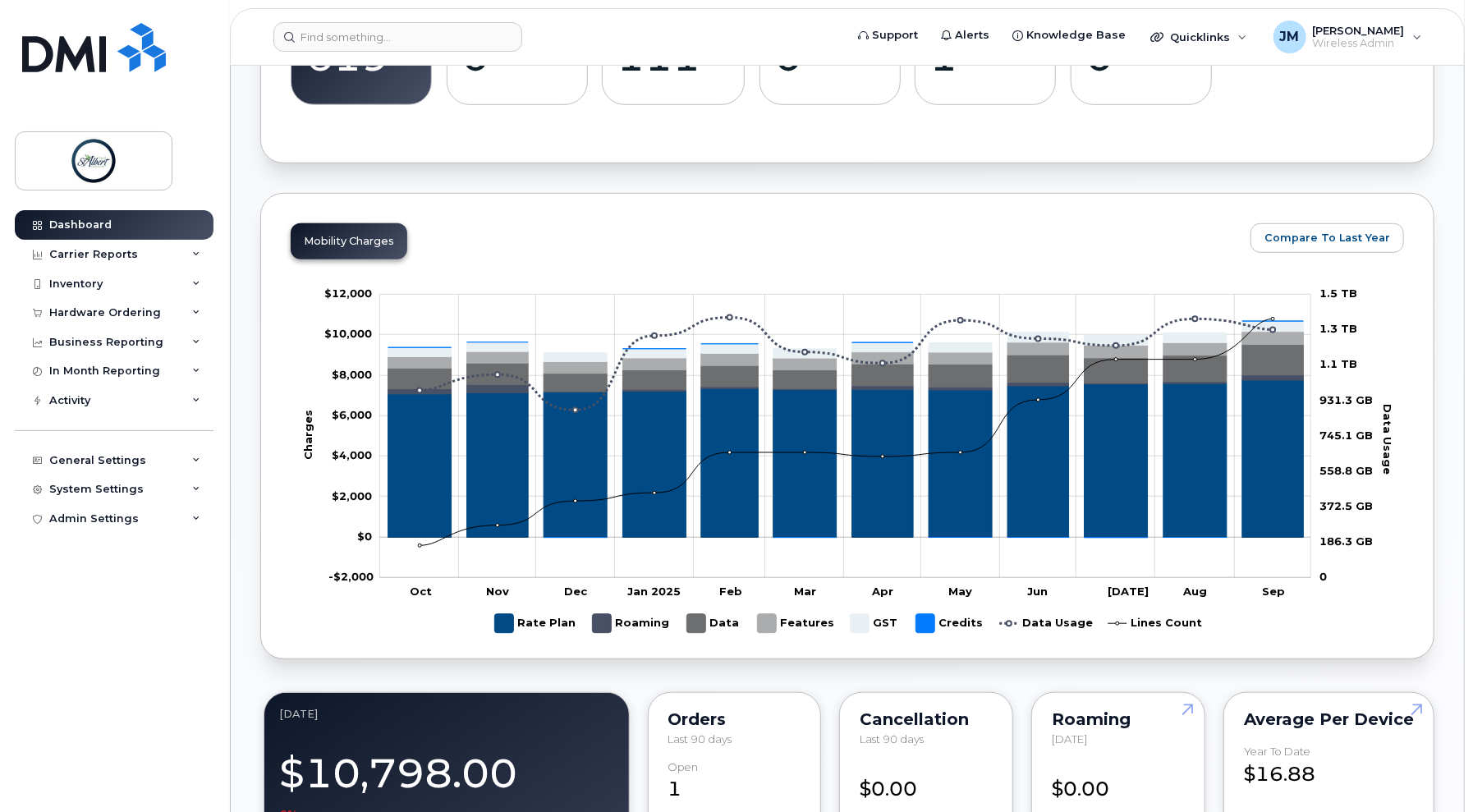
scroll to position [920, 0]
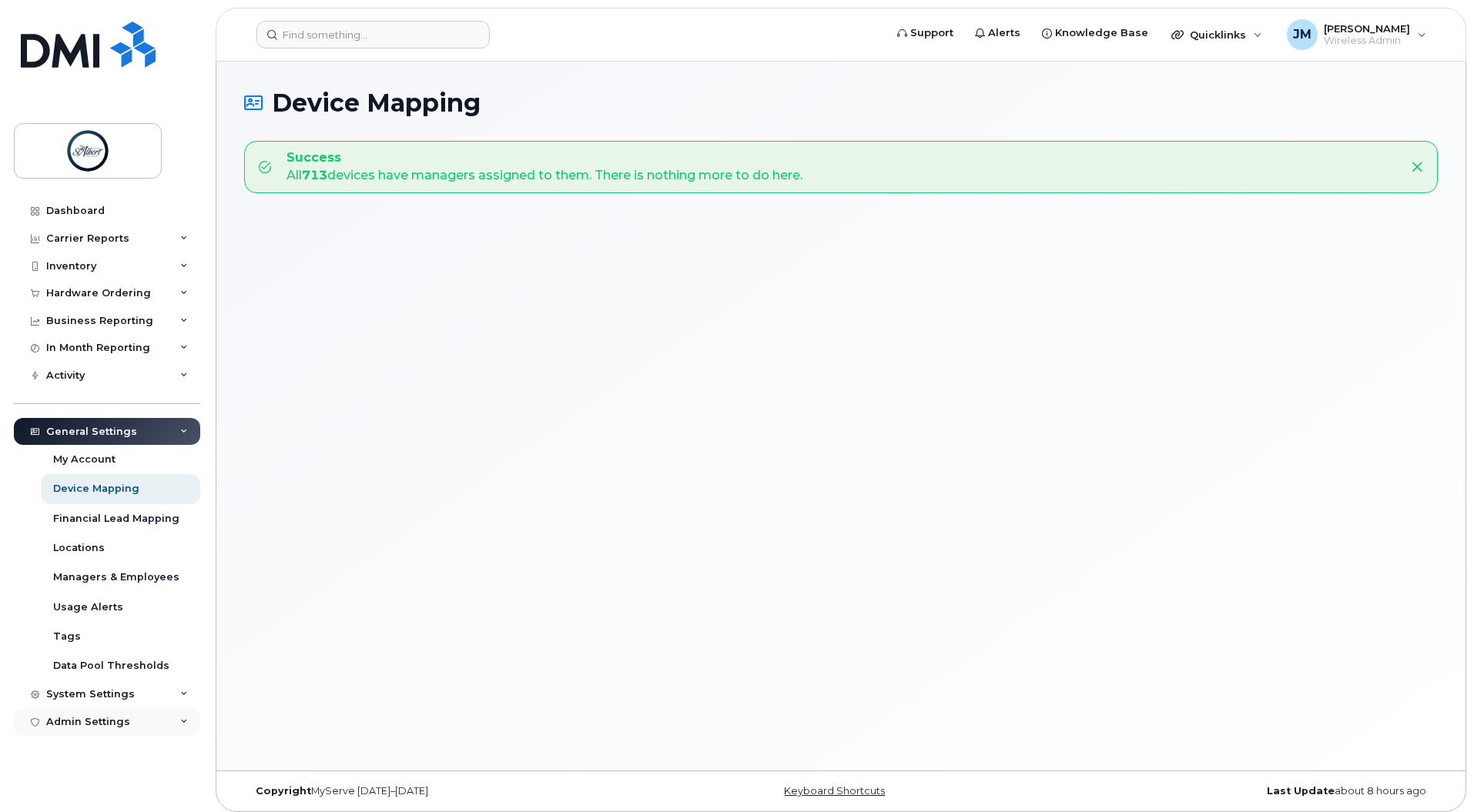
click at [74, 728] on div "Admin Settings" at bounding box center [107, 721] width 186 height 27
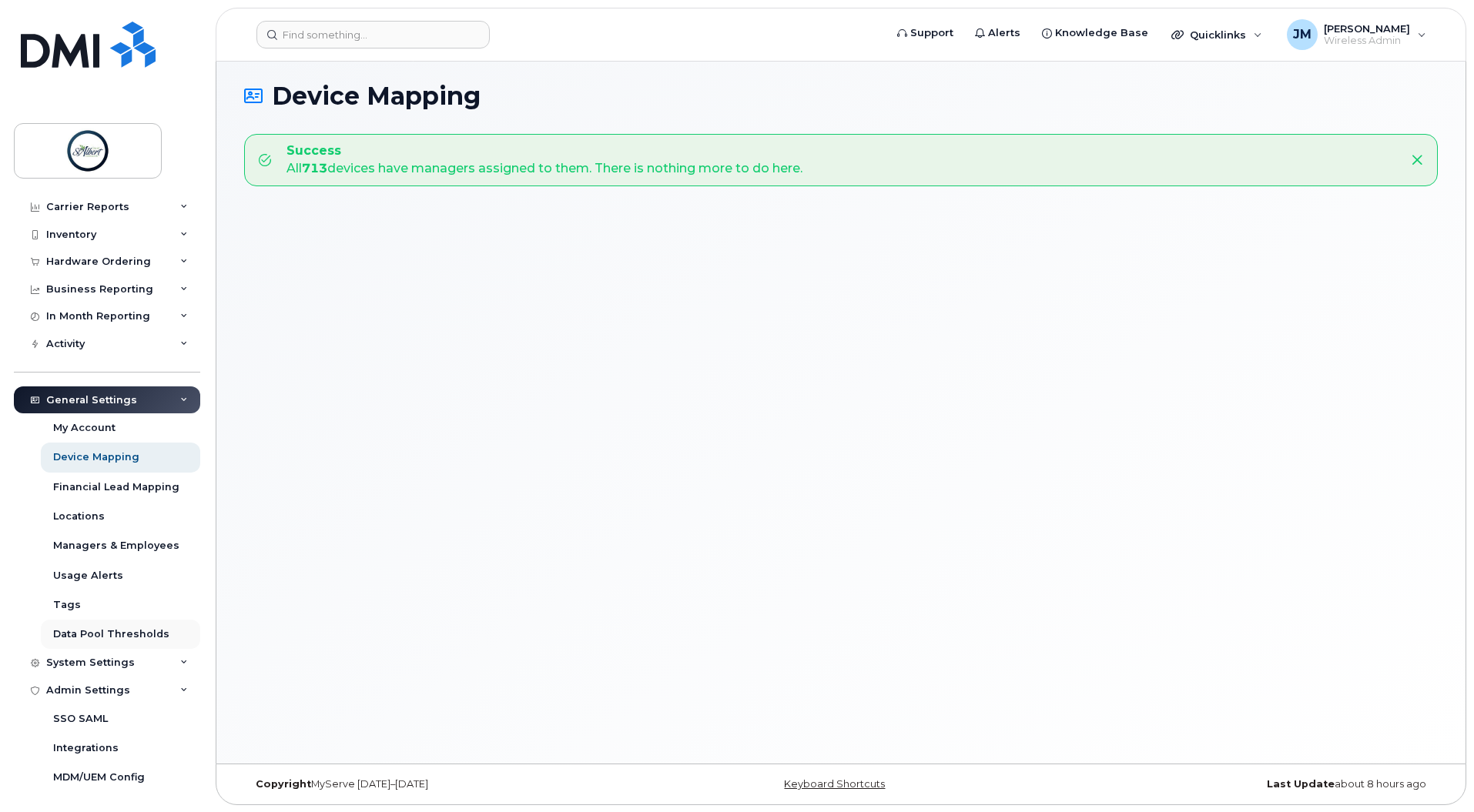
scroll to position [35, 0]
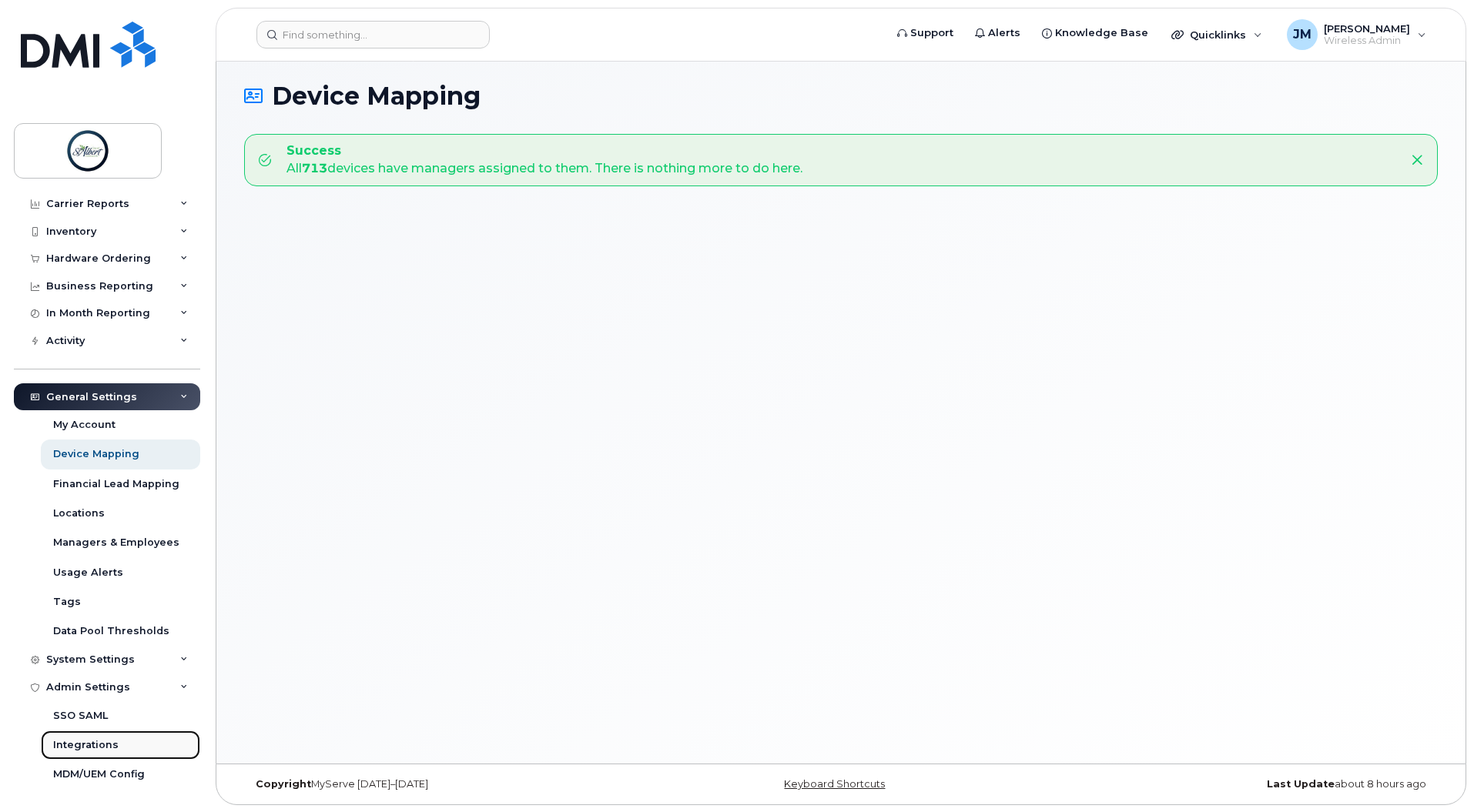
click at [89, 745] on div "Integrations" at bounding box center [86, 745] width 66 height 14
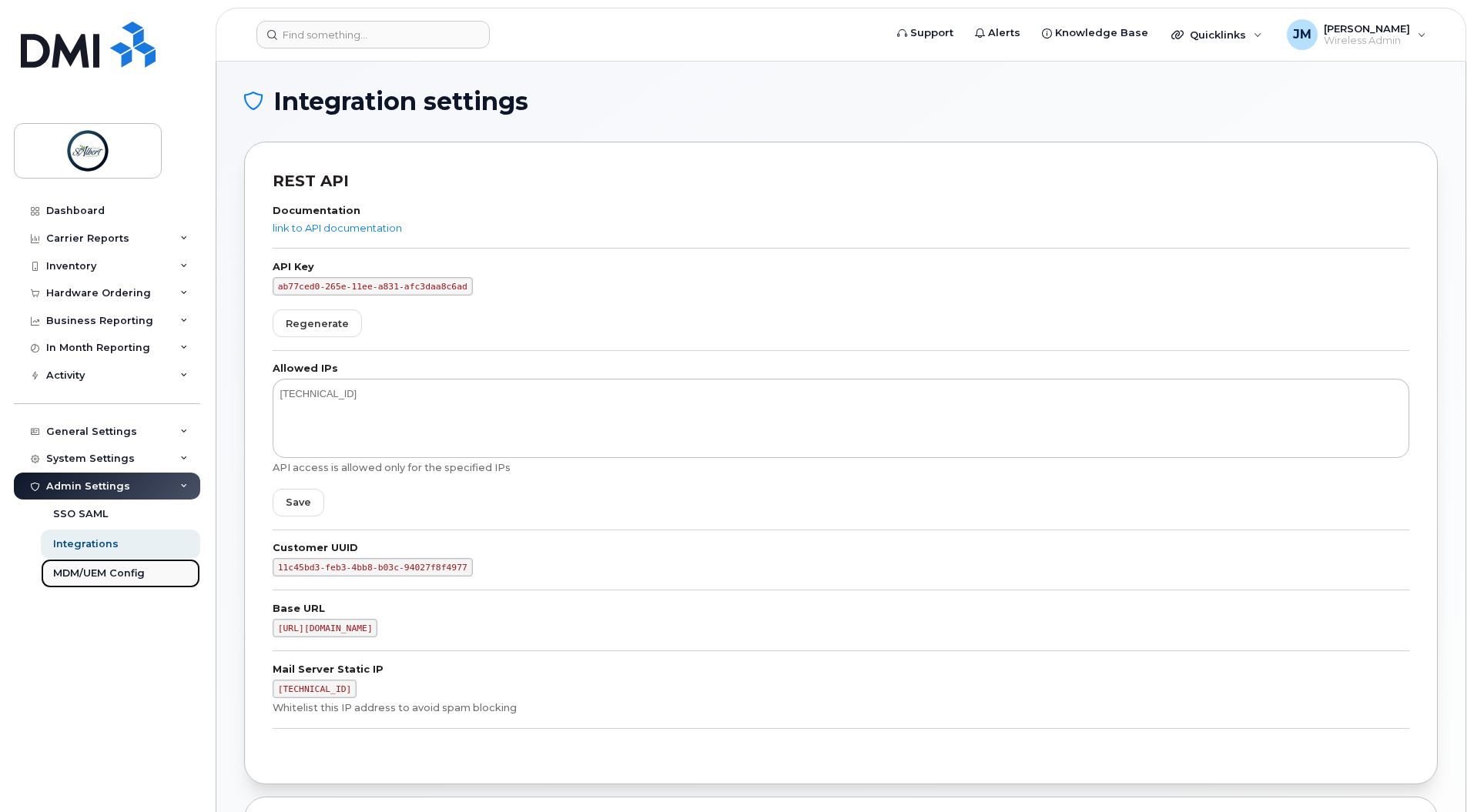
click at [106, 575] on div "MDM/UEM Config" at bounding box center [99, 573] width 91 height 14
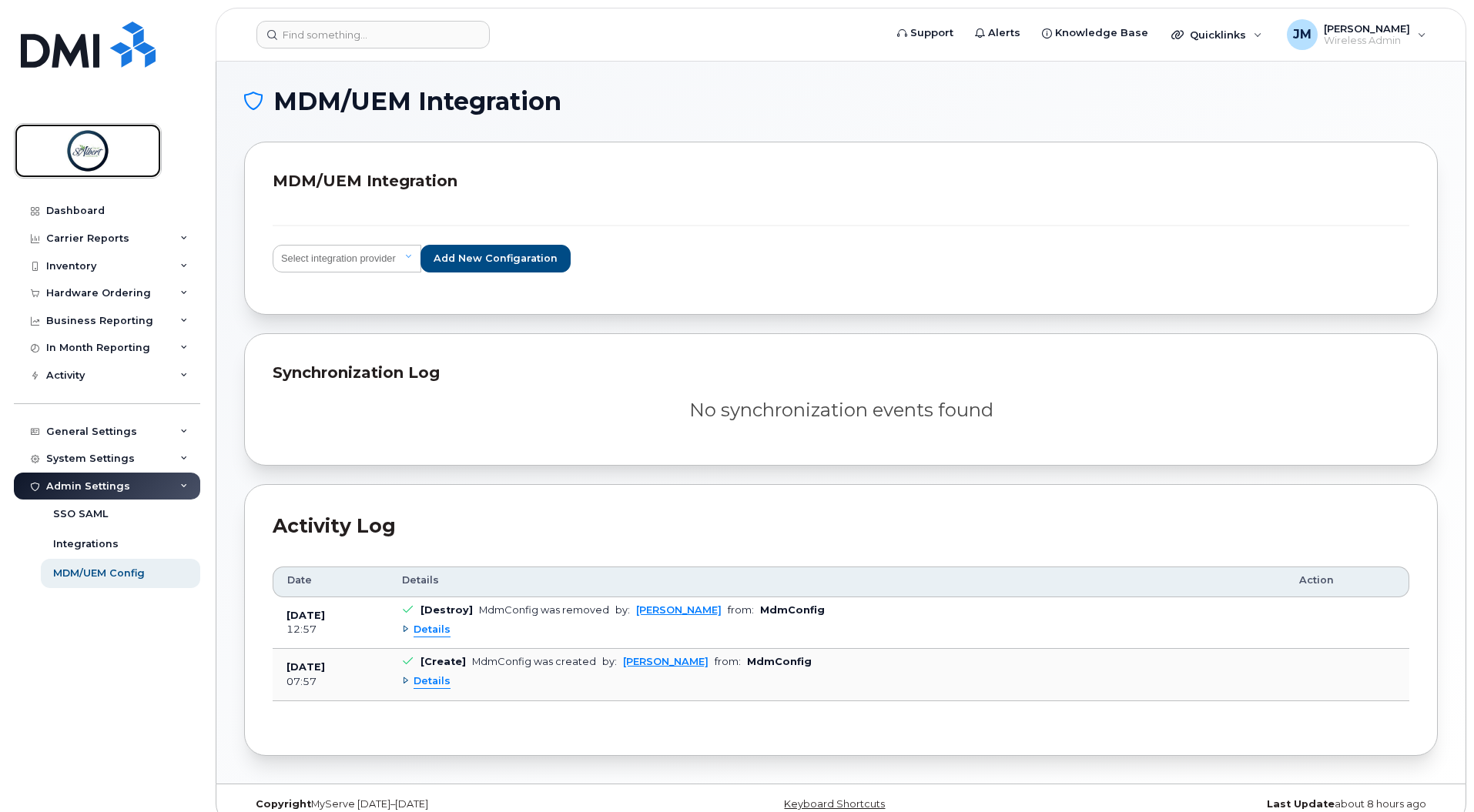
click at [90, 142] on img at bounding box center [87, 151] width 119 height 45
